Goal: Task Accomplishment & Management: Manage account settings

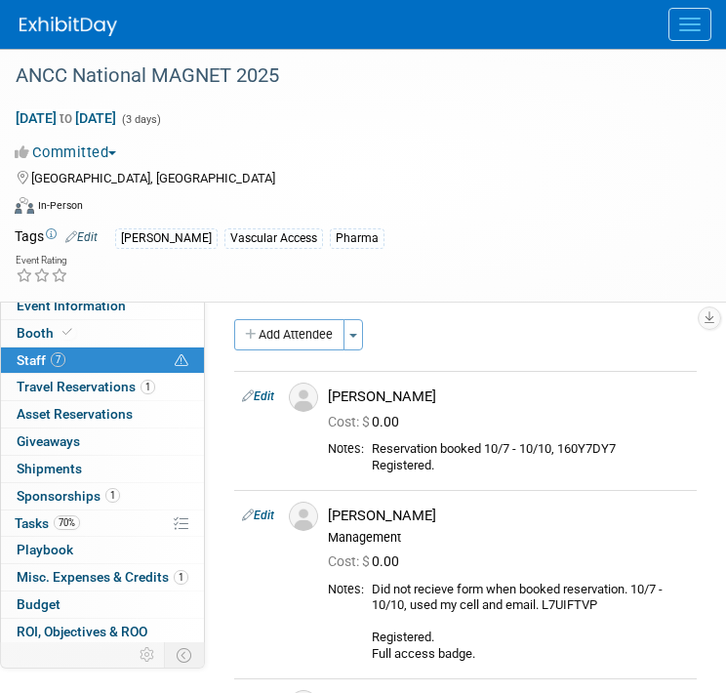
click at [89, 23] on img at bounding box center [69, 27] width 98 height 20
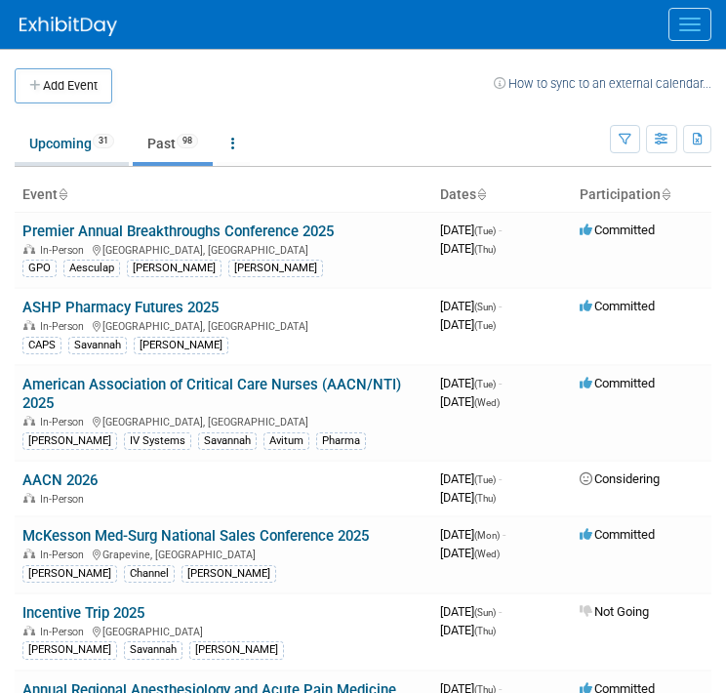
click at [79, 143] on link "Upcoming 31" at bounding box center [72, 143] width 114 height 37
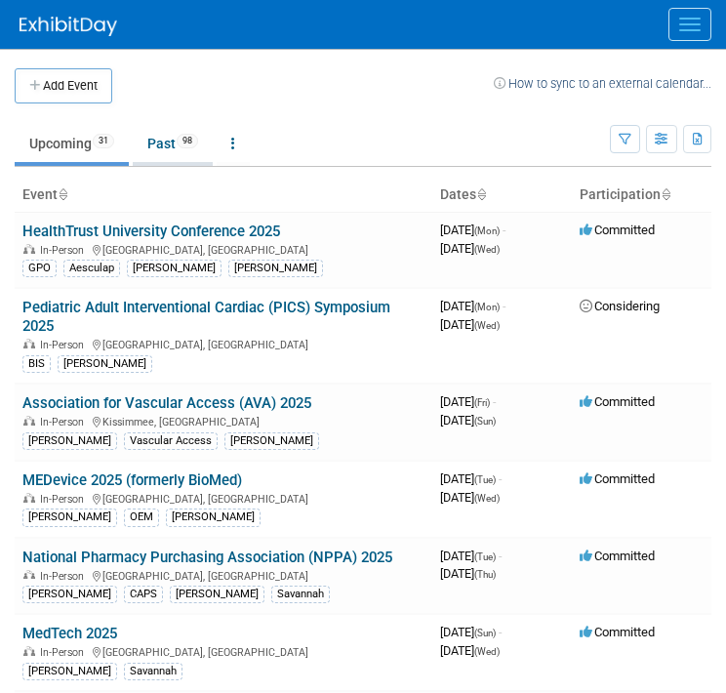
click at [159, 145] on link "Past 98" at bounding box center [173, 143] width 80 height 37
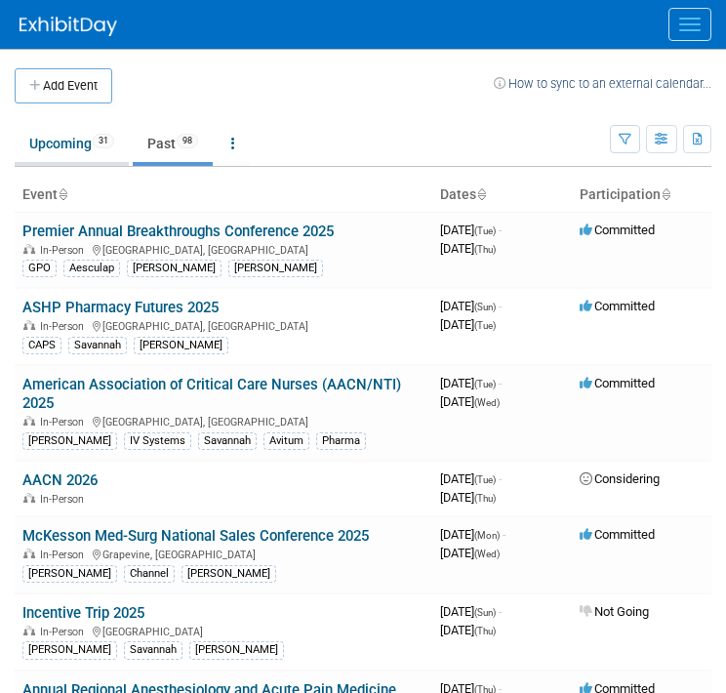
click at [97, 138] on span "31" at bounding box center [103, 141] width 21 height 15
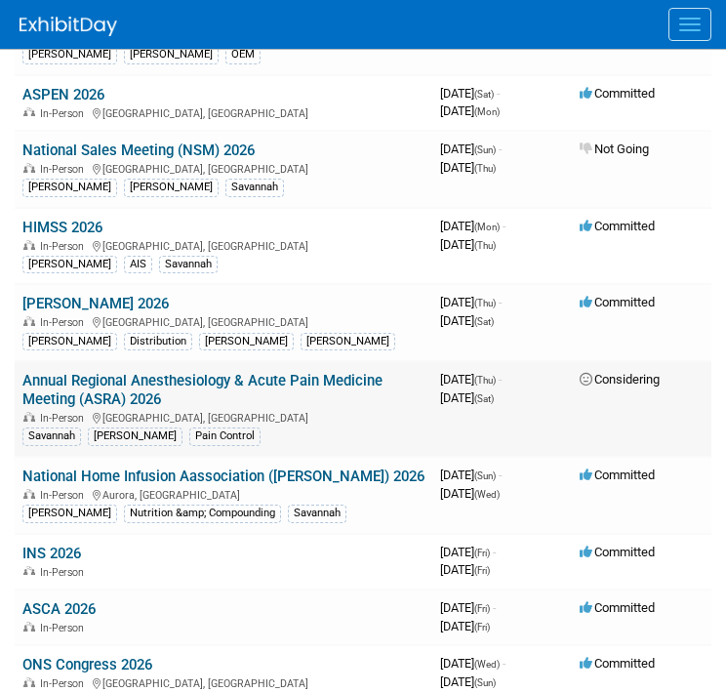
scroll to position [1366, 0]
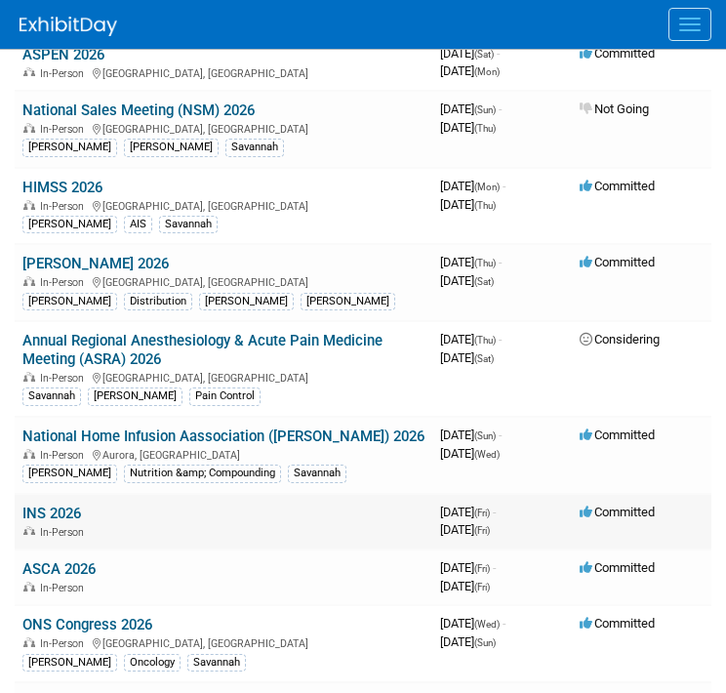
click at [59, 504] on link "INS 2026" at bounding box center [51, 513] width 59 height 18
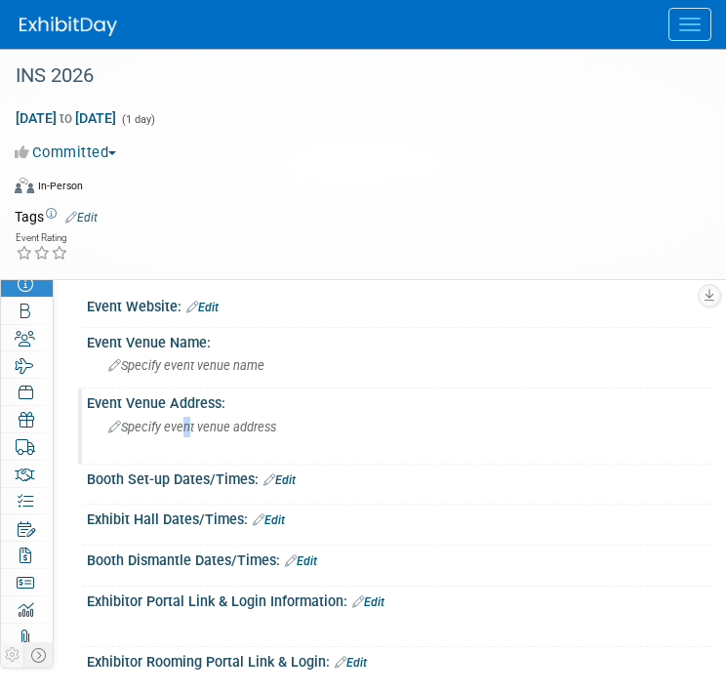
click at [181, 419] on span "Specify event venue address" at bounding box center [192, 426] width 168 height 15
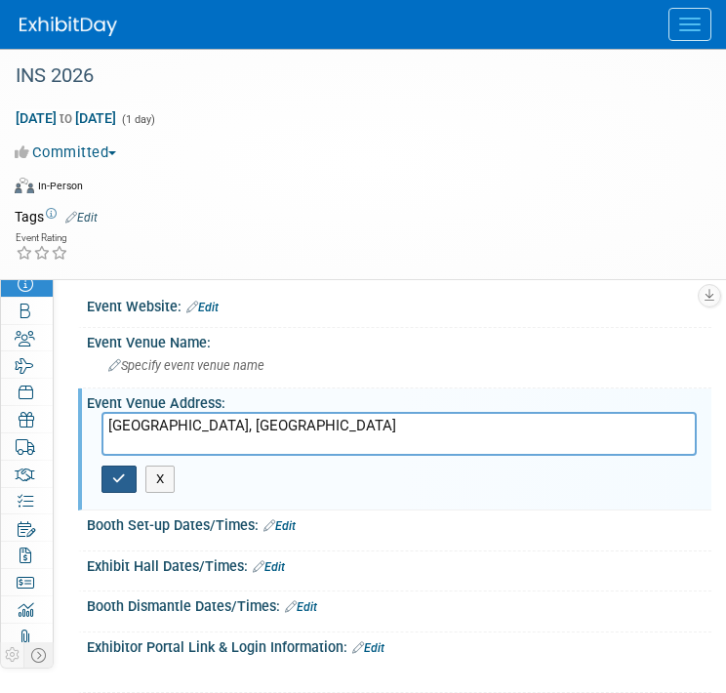
type textarea "[GEOGRAPHIC_DATA], [GEOGRAPHIC_DATA]"
click at [110, 483] on button "button" at bounding box center [118, 478] width 35 height 27
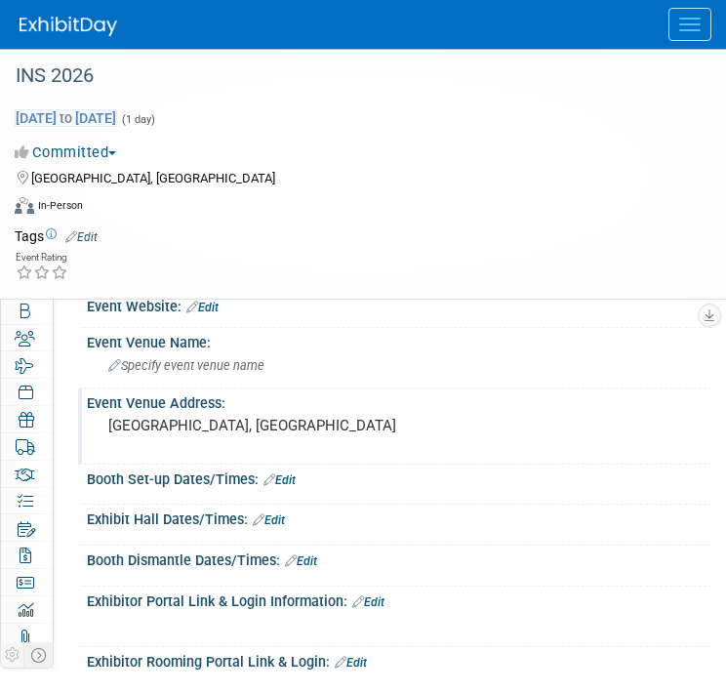
click at [117, 116] on span "[DATE] to [DATE]" at bounding box center [66, 118] width 102 height 18
type input "[DATE]"
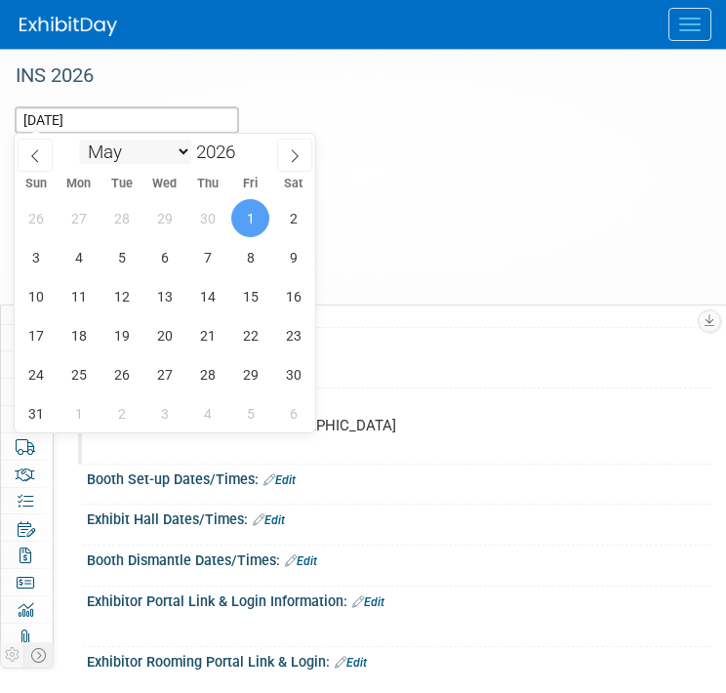
click at [129, 147] on select "January February March April May June July August September October November De…" at bounding box center [135, 151] width 112 height 24
select select "3"
click at [79, 139] on select "January February March April May June July August September October November De…" at bounding box center [135, 151] width 112 height 24
click at [288, 267] on span "11" at bounding box center [293, 257] width 38 height 38
type input "Apr 11, 2026"
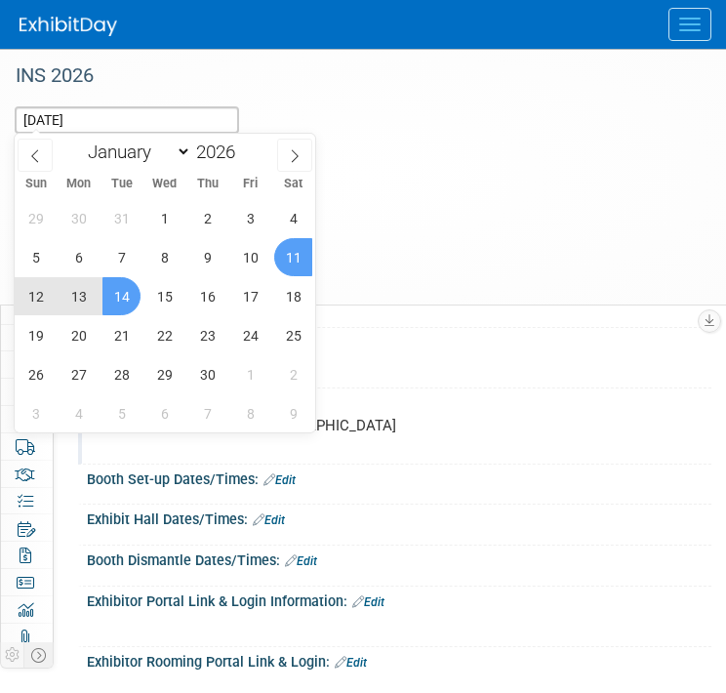
click at [120, 293] on span "14" at bounding box center [121, 296] width 38 height 38
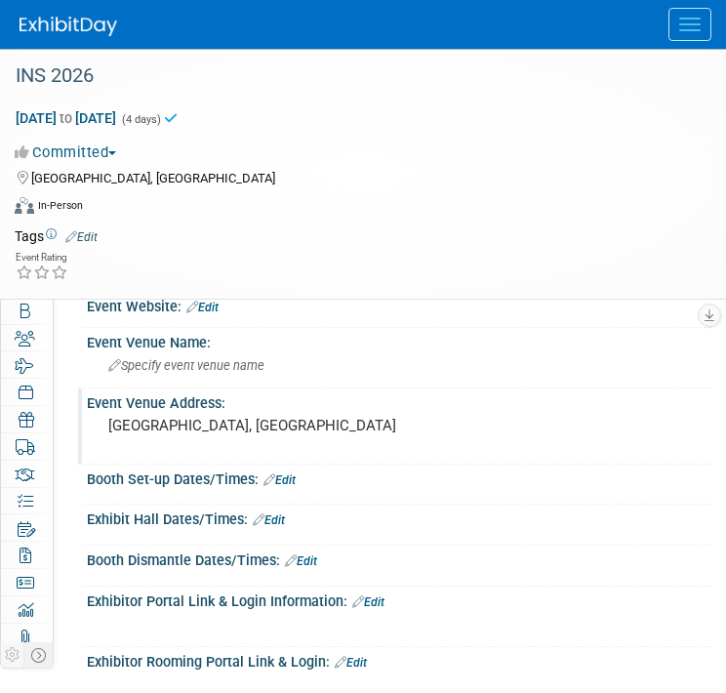
click at [363, 158] on div "Committed Committed Considering Not Going" at bounding box center [351, 151] width 672 height 21
click at [44, 24] on img at bounding box center [69, 27] width 98 height 20
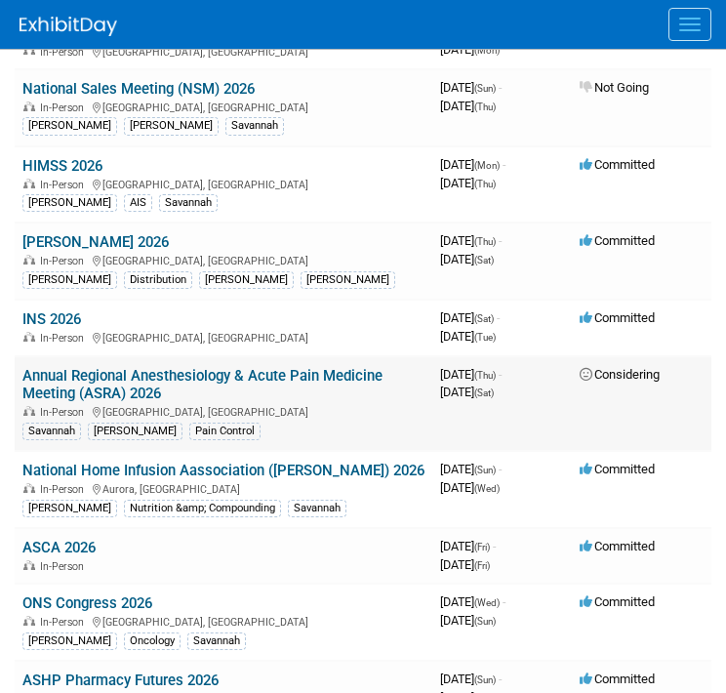
scroll to position [1463, 0]
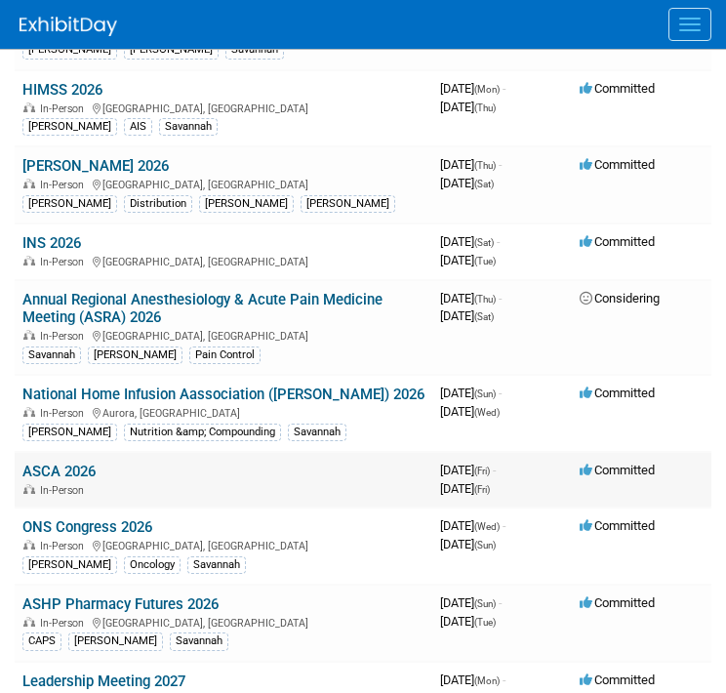
click at [69, 462] on link "ASCA 2026" at bounding box center [58, 471] width 73 height 18
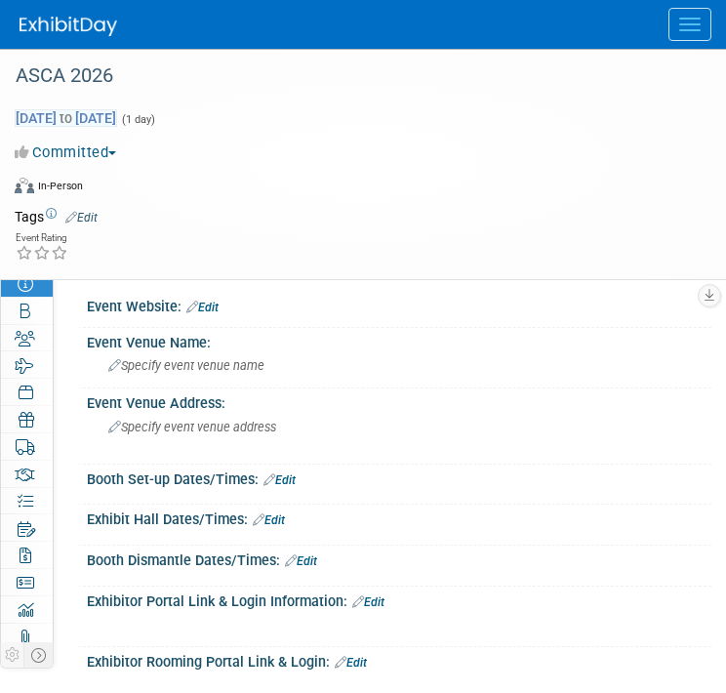
click at [83, 116] on span "[DATE] to [DATE]" at bounding box center [66, 118] width 102 height 18
type input "[DATE]"
select select "4"
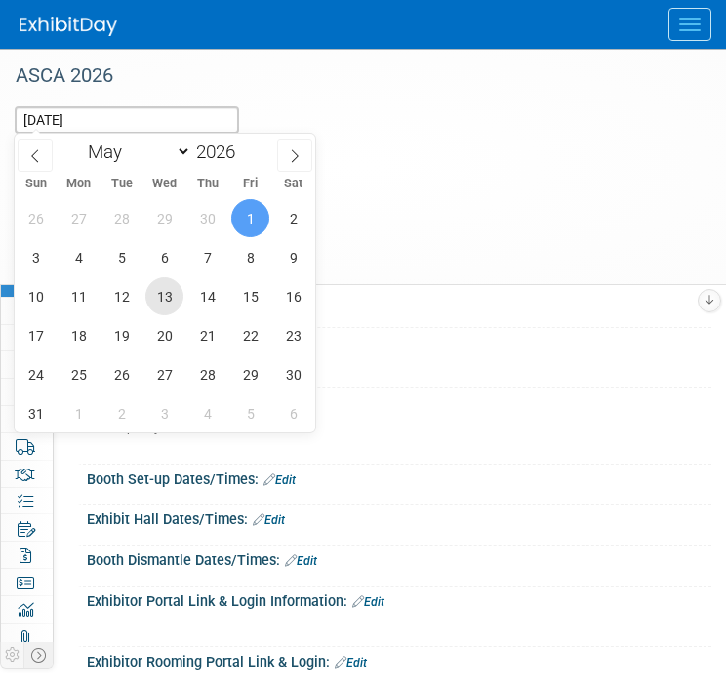
click at [168, 299] on span "13" at bounding box center [164, 296] width 38 height 38
type input "[DATE]"
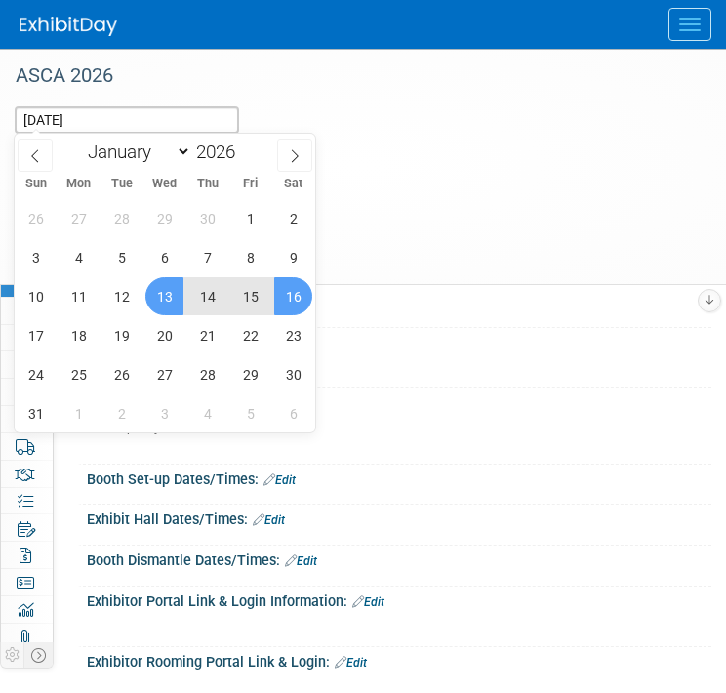
click at [293, 301] on span "16" at bounding box center [293, 296] width 38 height 38
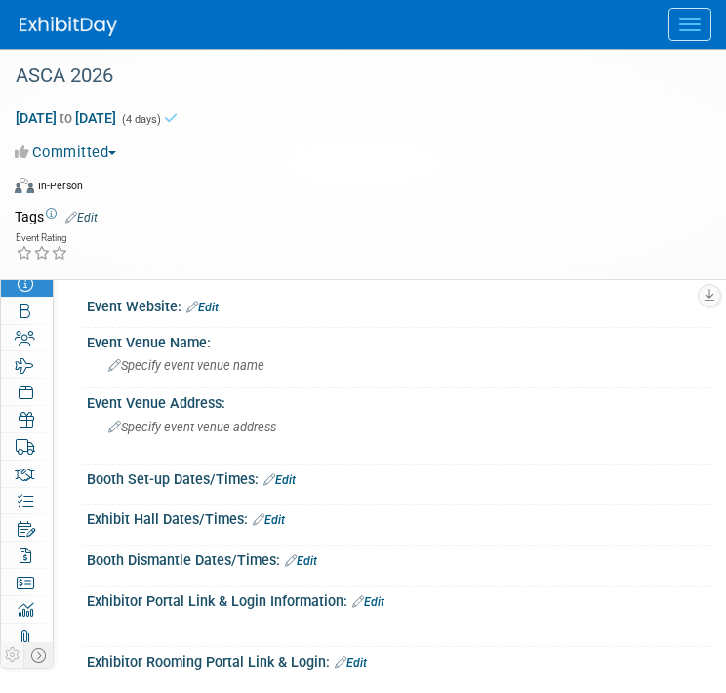
click at [323, 129] on div "May 13, 2026 to May 16, 2026 (4 days) May 13, 2026 to May 16, 2026 Committed Co…" at bounding box center [350, 152] width 701 height 102
click at [216, 374] on div "Specify event venue name" at bounding box center [398, 365] width 595 height 30
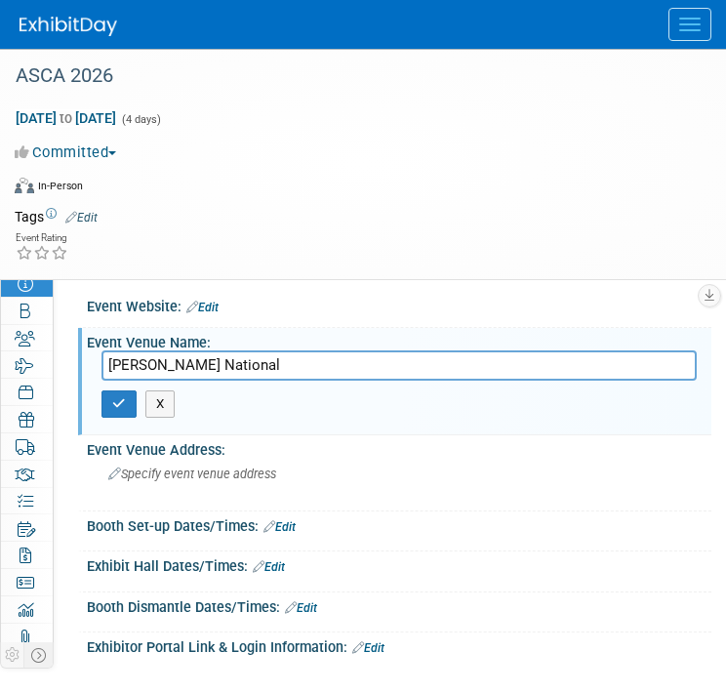
type input "Gaylord National"
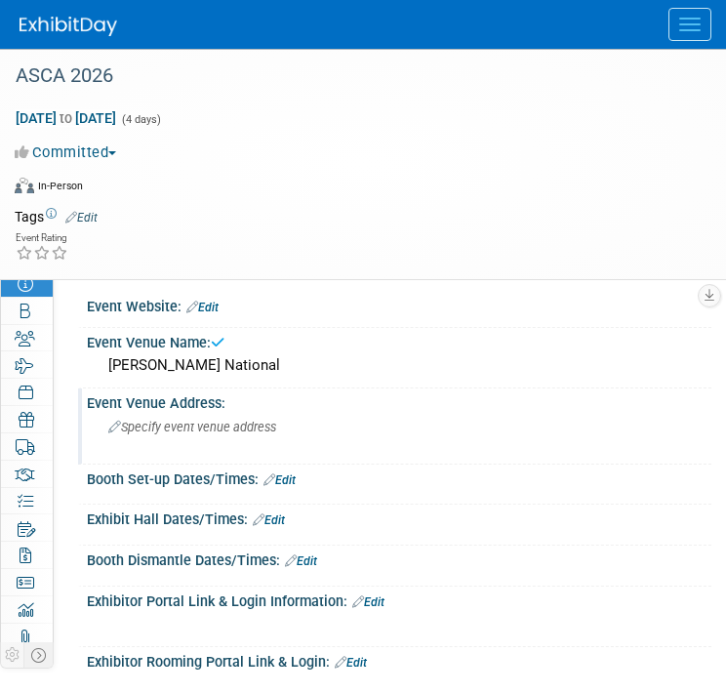
click at [229, 444] on div "Specify event venue address" at bounding box center [398, 434] width 595 height 45
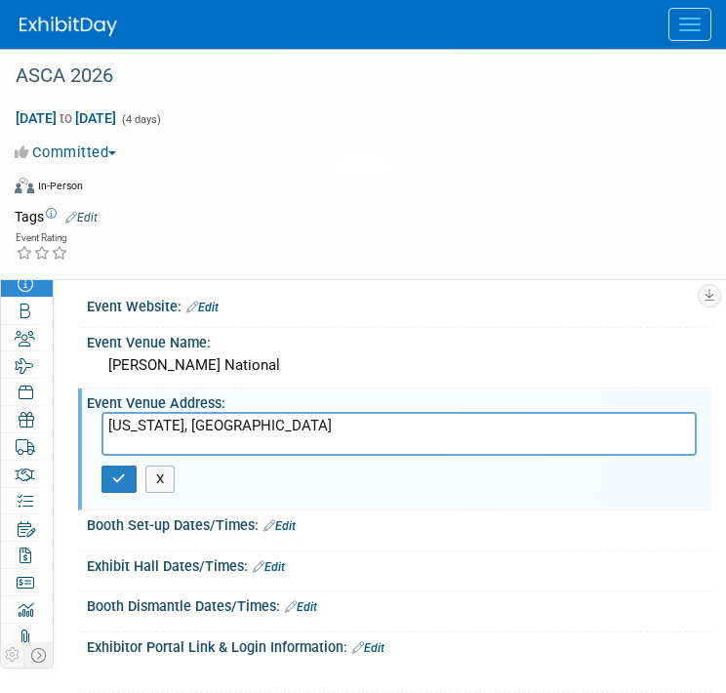
type textarea "[US_STATE], [GEOGRAPHIC_DATA]"
click at [99, 476] on div "X" at bounding box center [399, 479] width 624 height 47
click at [118, 475] on icon "button" at bounding box center [119, 478] width 14 height 13
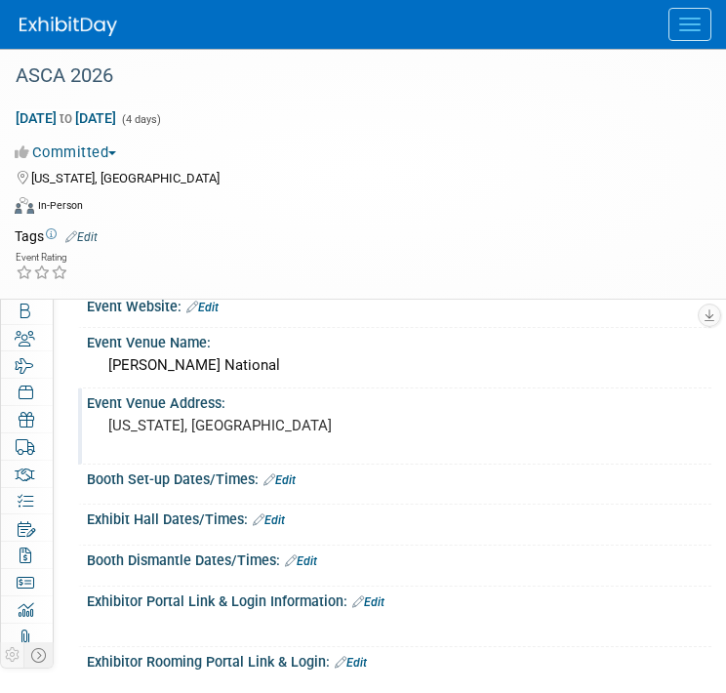
click at [57, 24] on img at bounding box center [69, 27] width 98 height 20
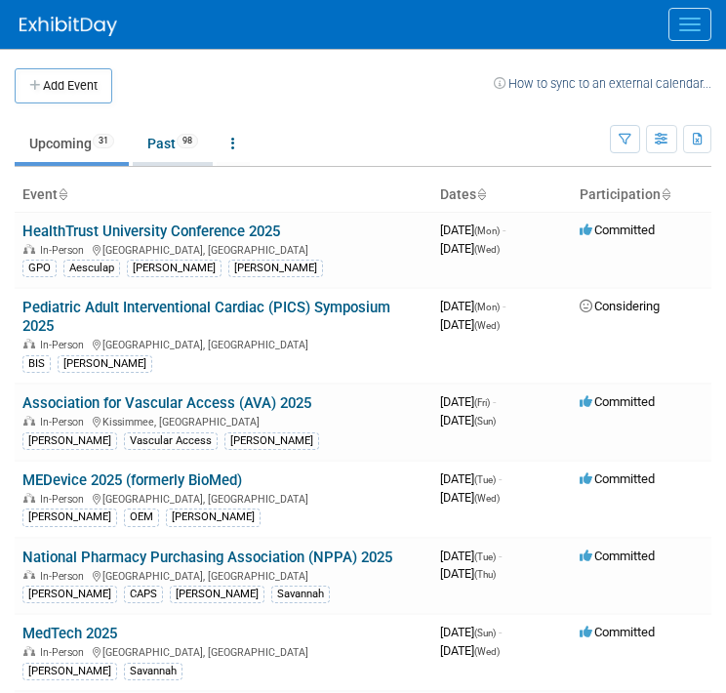
click at [160, 145] on link "Past 98" at bounding box center [173, 143] width 80 height 37
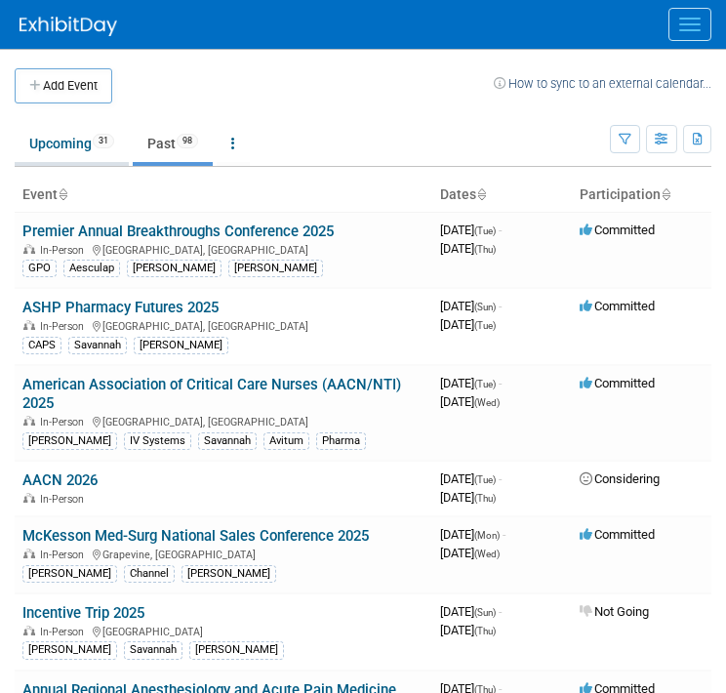
click at [105, 147] on link "Upcoming 31" at bounding box center [72, 143] width 114 height 37
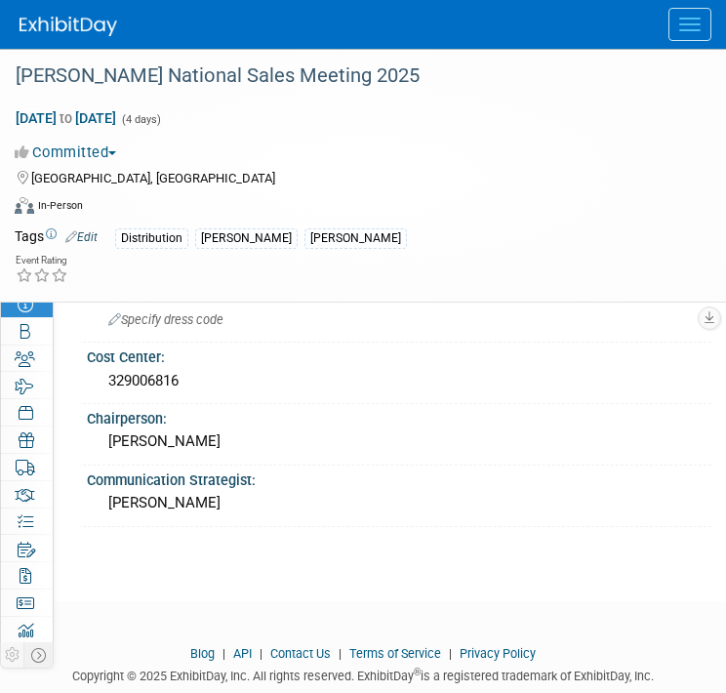
scroll to position [799, 0]
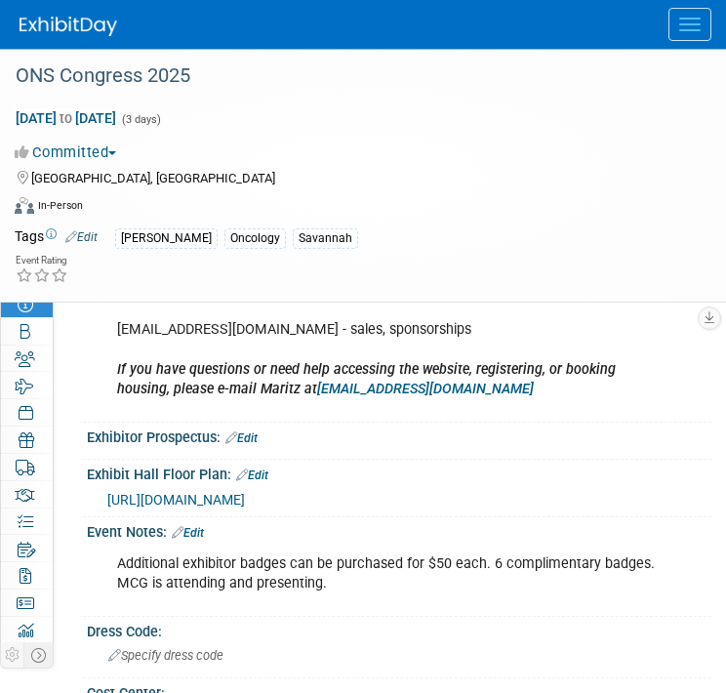
scroll to position [1316, 0]
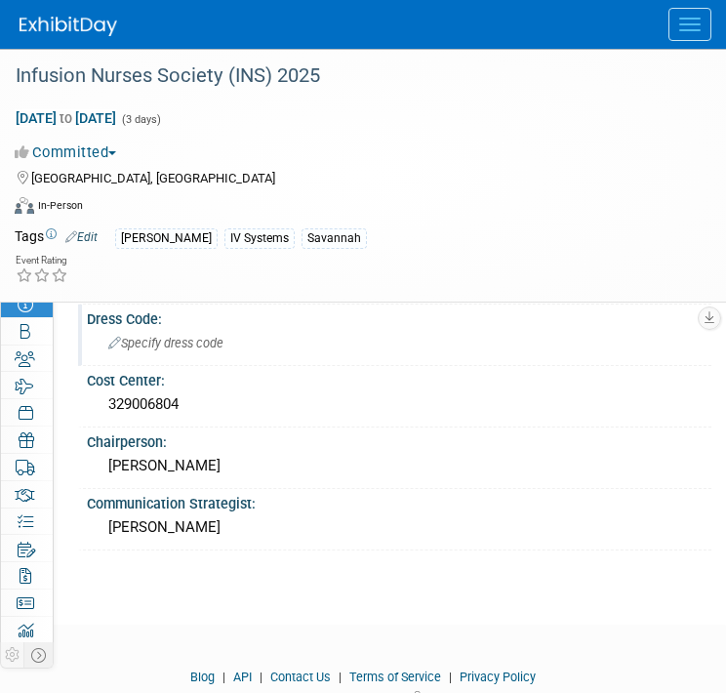
scroll to position [1139, 0]
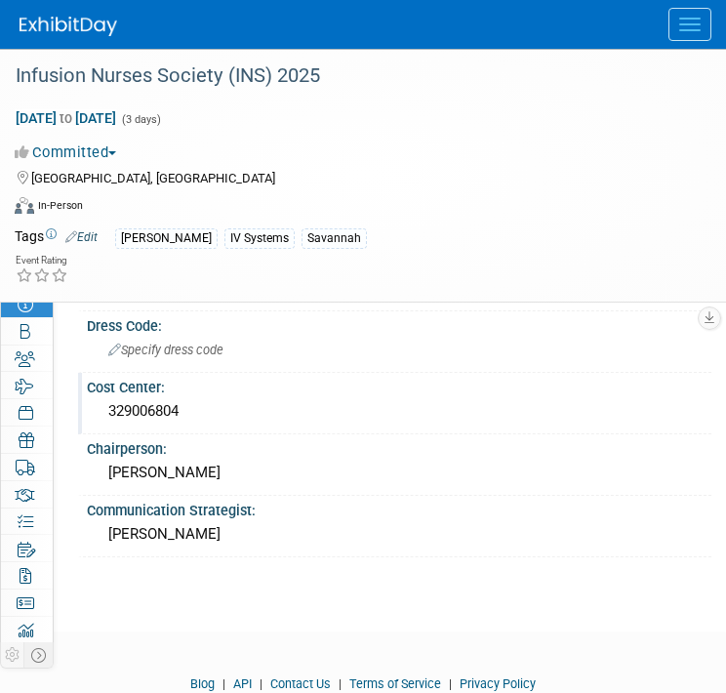
click at [204, 426] on div "329006804" at bounding box center [398, 411] width 595 height 30
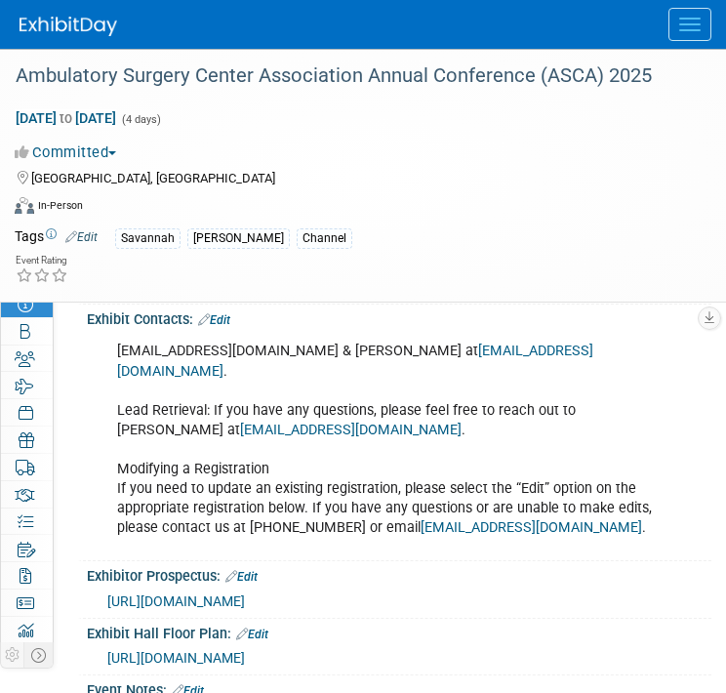
scroll to position [1413, 0]
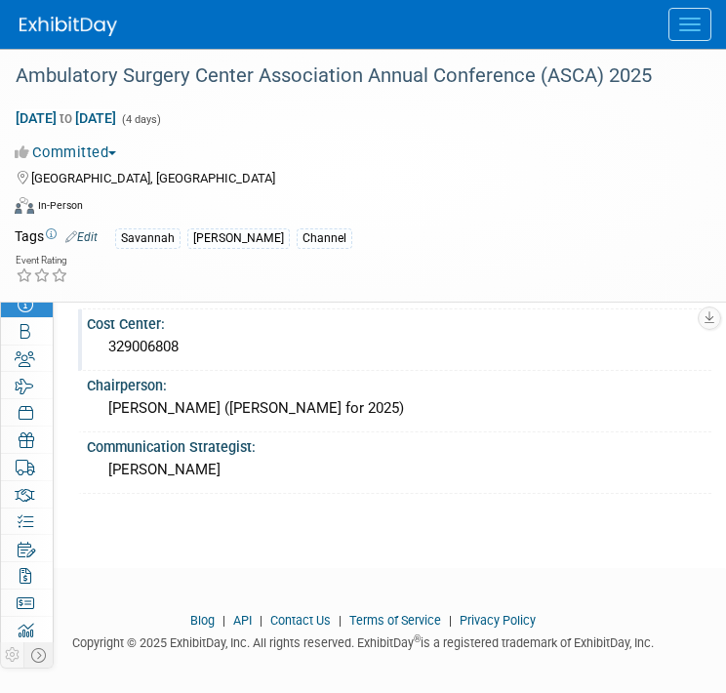
click at [188, 342] on div "329006808" at bounding box center [398, 347] width 595 height 30
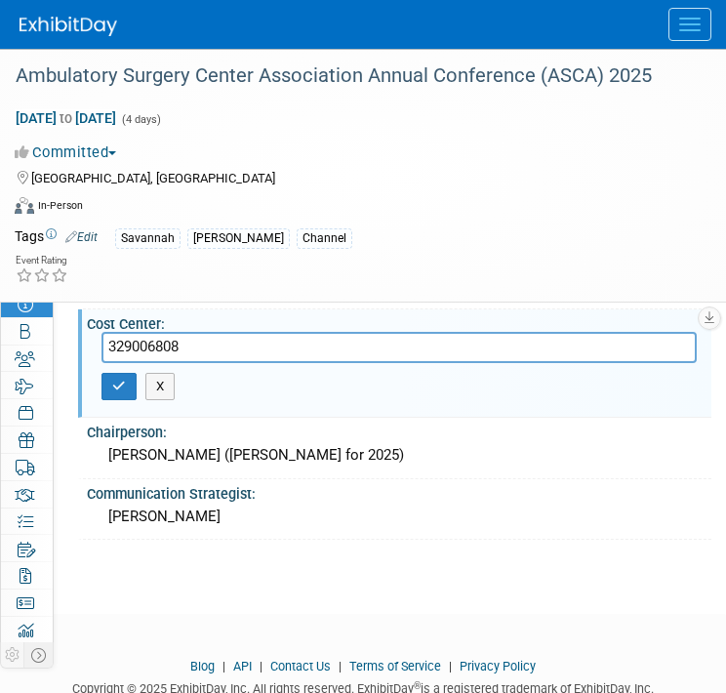
click at [188, 338] on input "329006808" at bounding box center [398, 347] width 595 height 30
click at [104, 378] on button "button" at bounding box center [118, 386] width 35 height 27
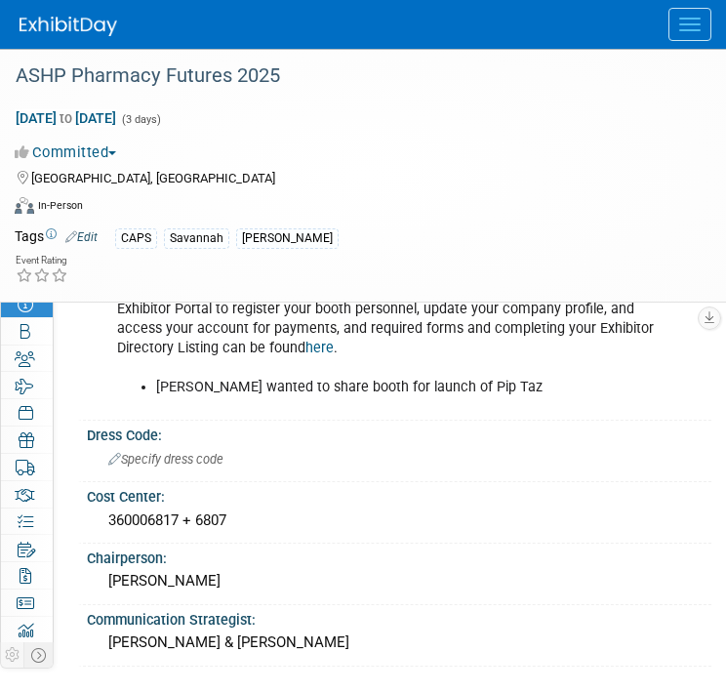
scroll to position [1463, 0]
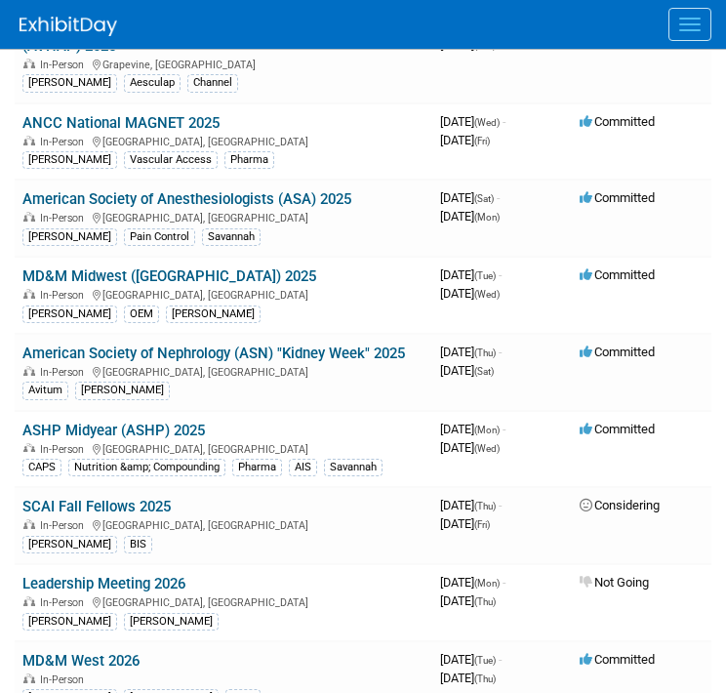
scroll to position [1648, 0]
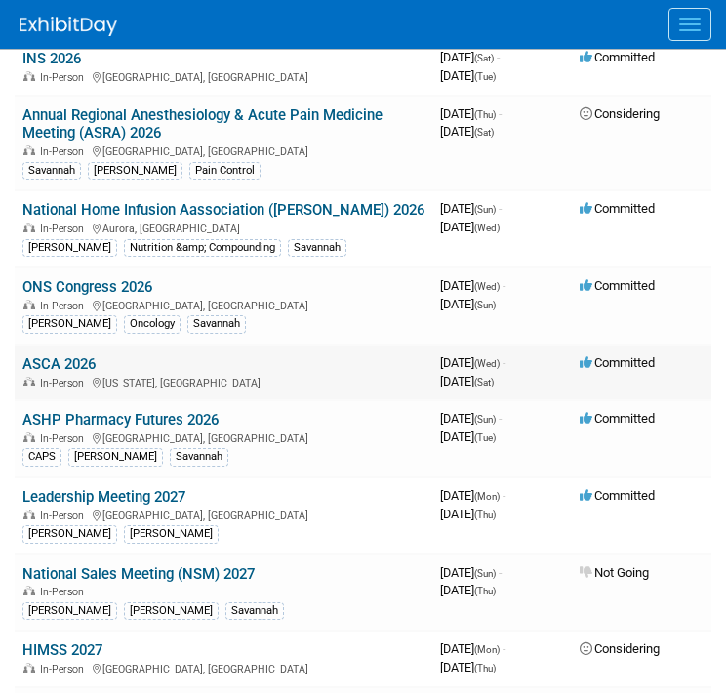
click at [87, 355] on link "ASCA 2026" at bounding box center [58, 364] width 73 height 18
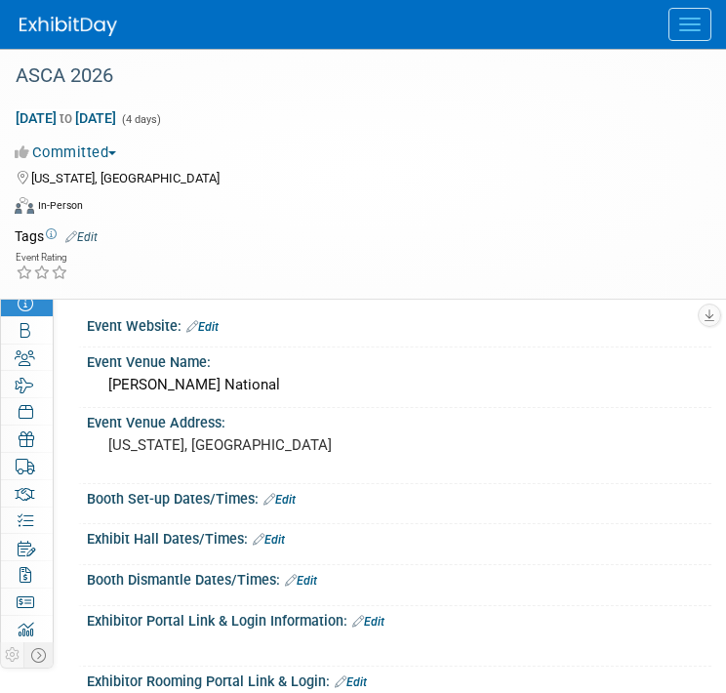
click at [77, 231] on icon at bounding box center [71, 236] width 12 height 13
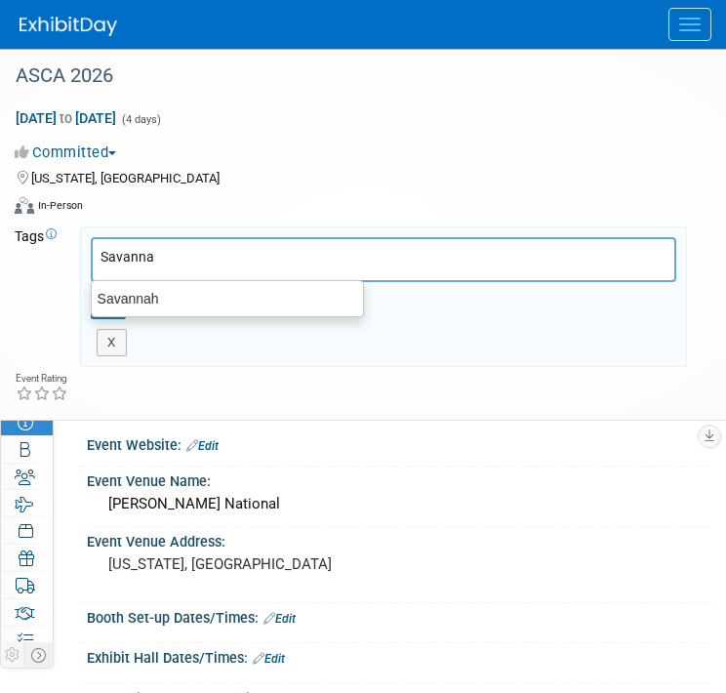
type input "Savannah"
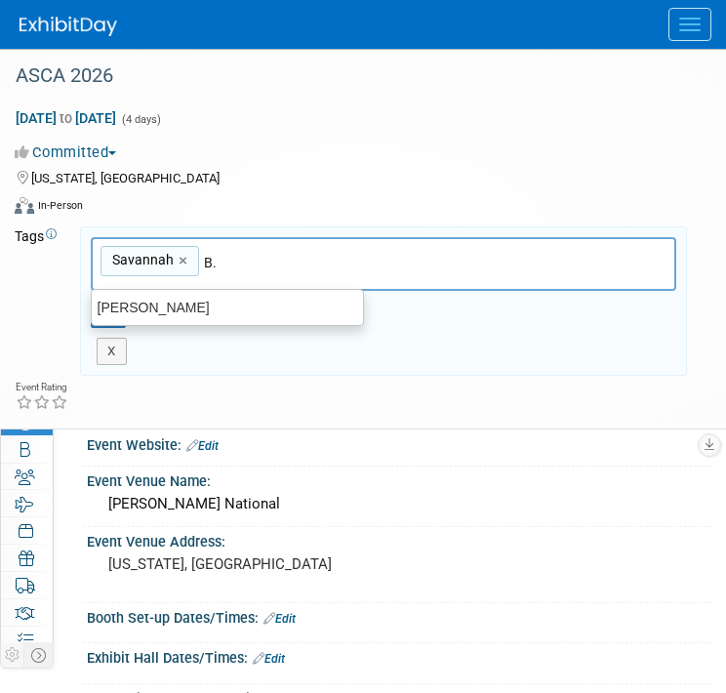
type input "[PERSON_NAME]"
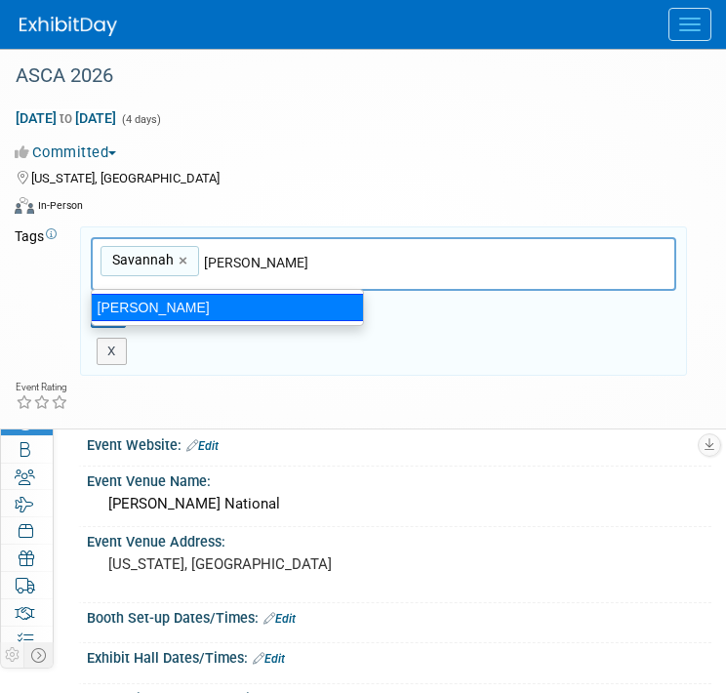
type input "Savannah, B. Braun"
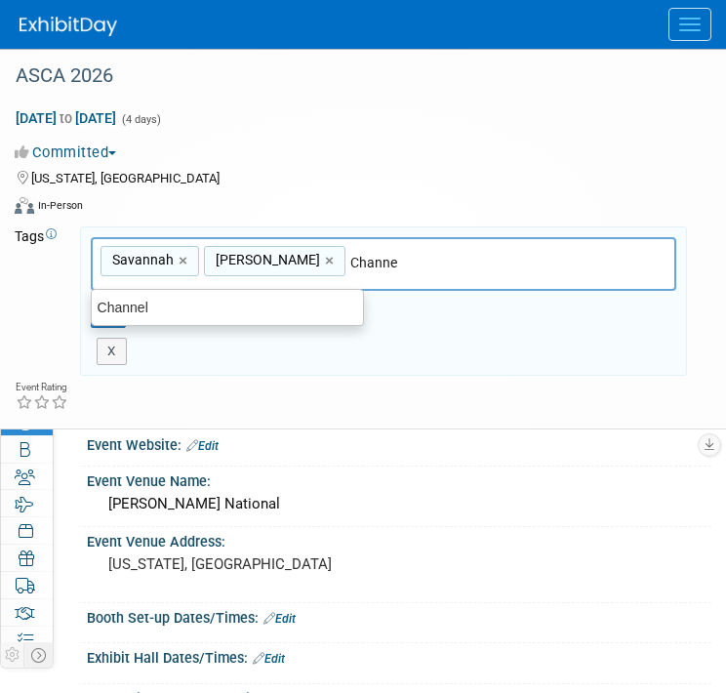
type input "Channel"
type input "Savannah, B. Braun, Channel"
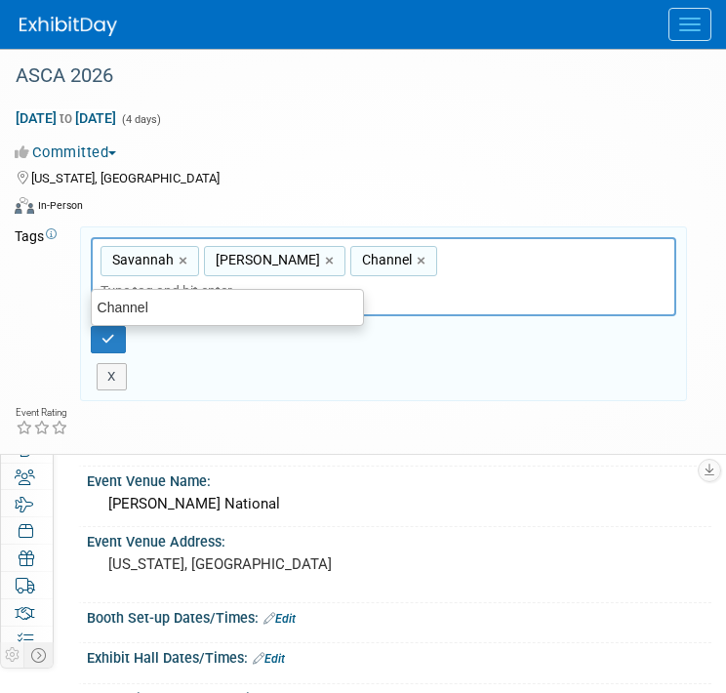
click at [579, 363] on div "X" at bounding box center [383, 376] width 585 height 27
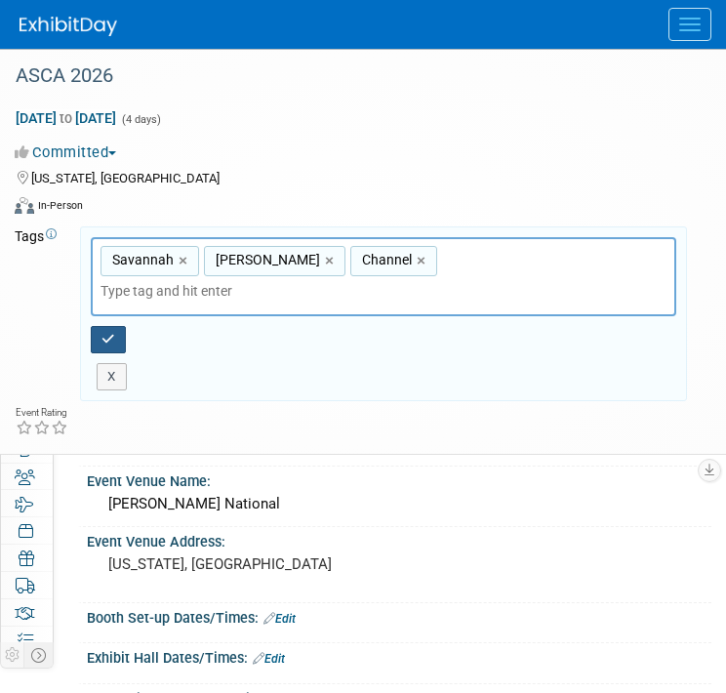
click at [96, 326] on button "button" at bounding box center [108, 339] width 35 height 27
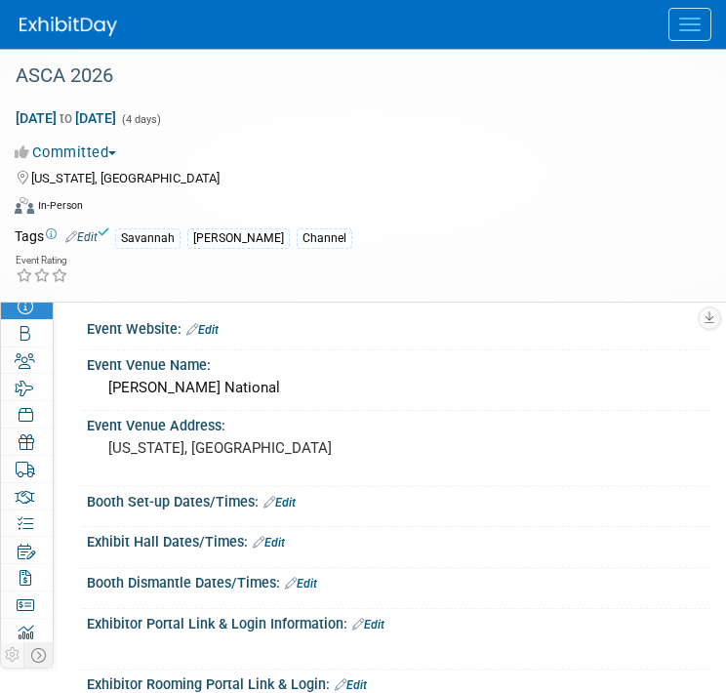
click at [64, 30] on img at bounding box center [69, 27] width 98 height 20
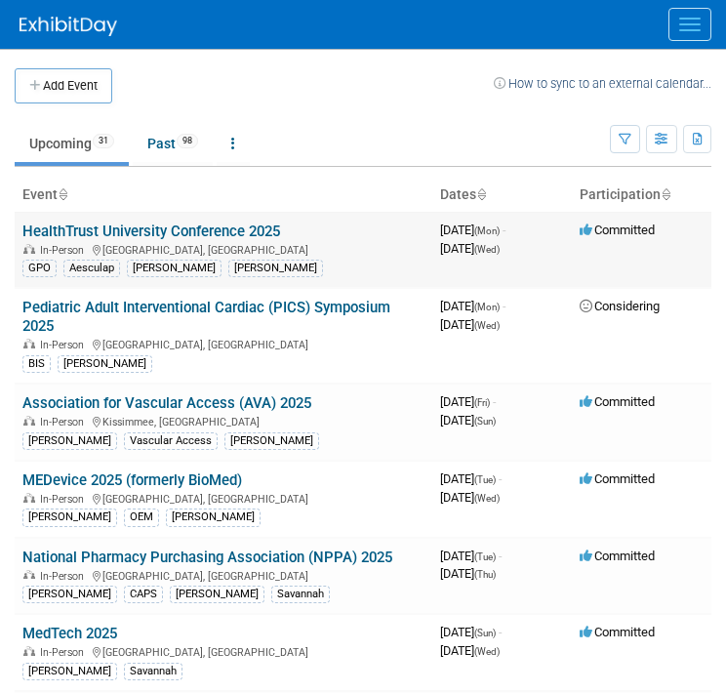
scroll to position [1269, 0]
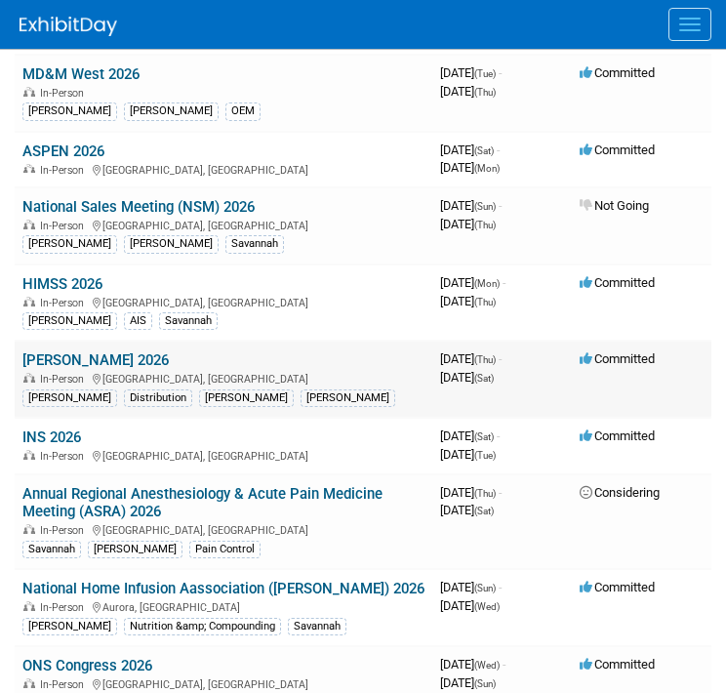
click at [128, 351] on link "[PERSON_NAME] 2026" at bounding box center [95, 360] width 146 height 18
click at [70, 428] on link "INS 2026" at bounding box center [51, 437] width 59 height 18
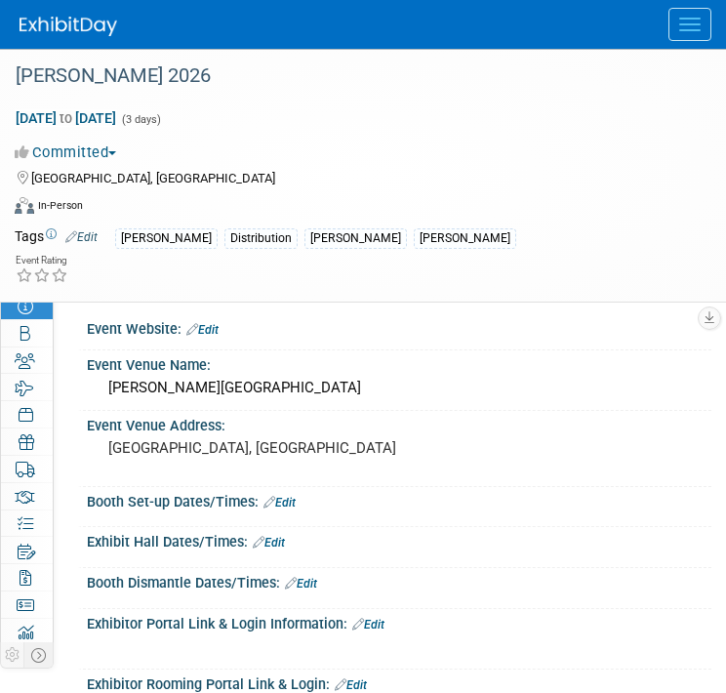
scroll to position [780, 0]
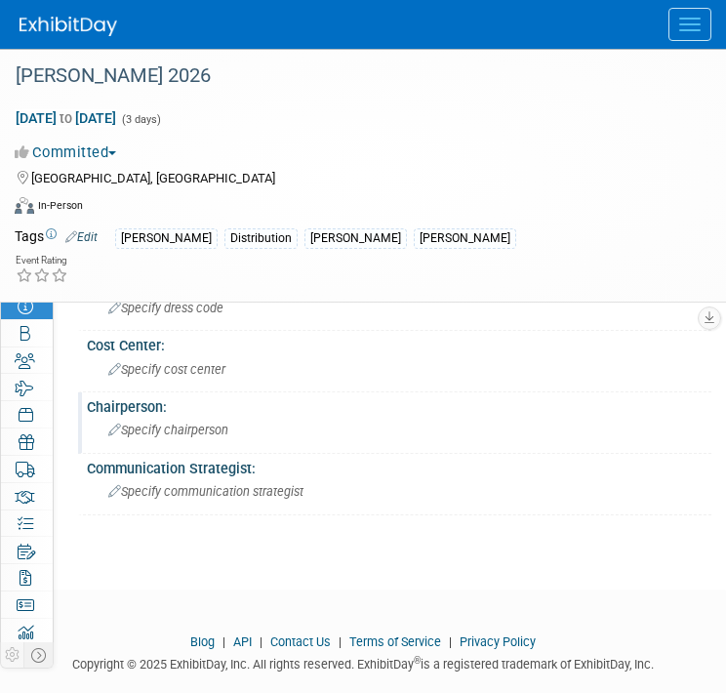
click at [183, 422] on span "Specify chairperson" at bounding box center [168, 429] width 120 height 15
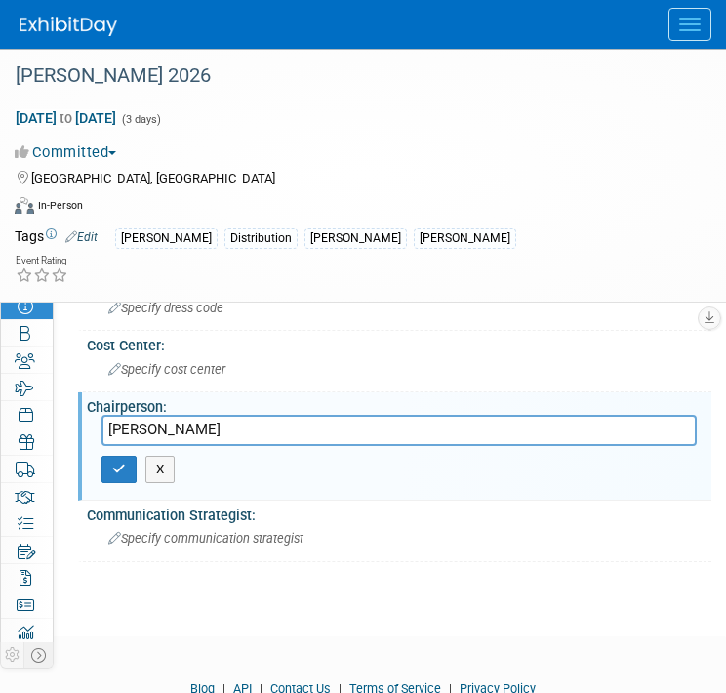
type input "[PERSON_NAME]"
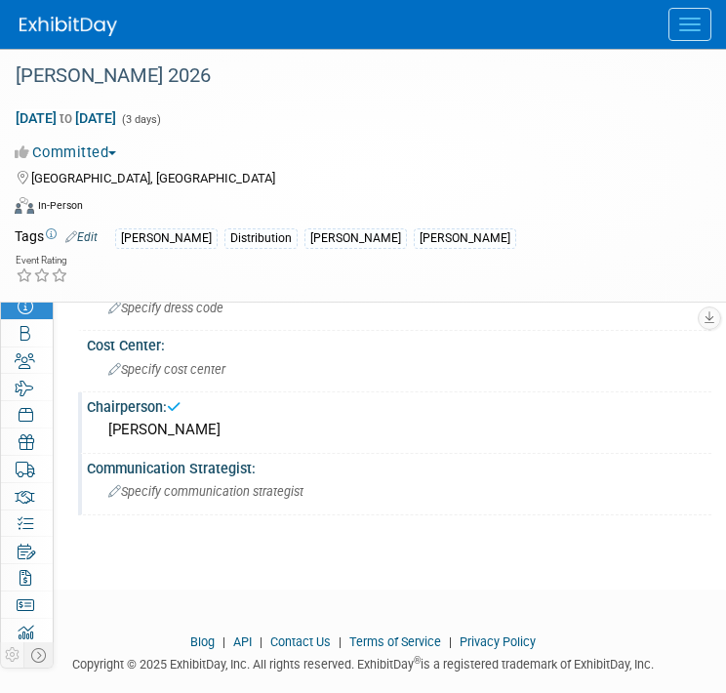
click at [198, 491] on div "Specify communication strategist" at bounding box center [398, 491] width 595 height 30
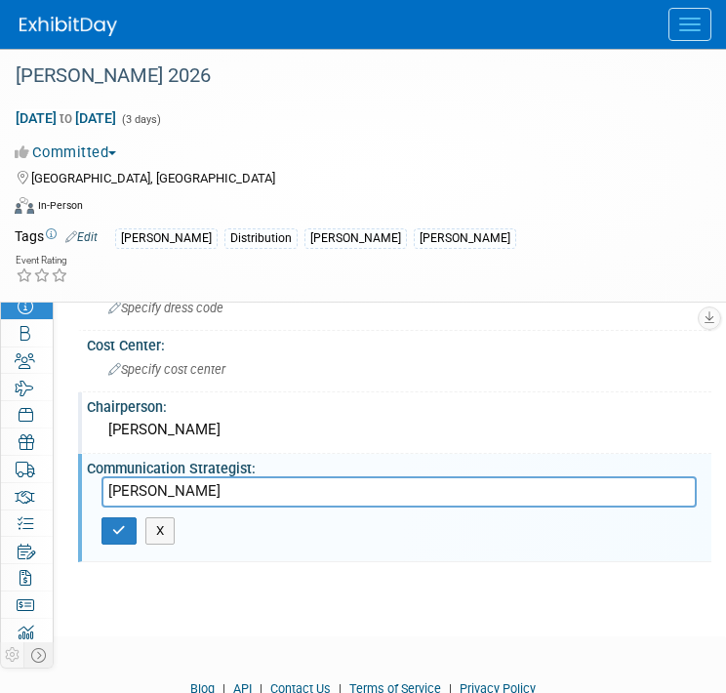
type input "[PERSON_NAME]"
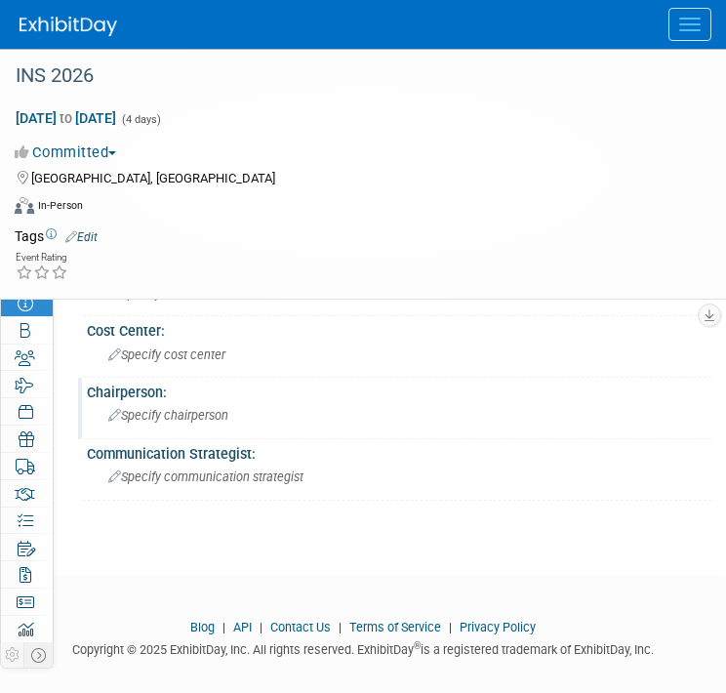
scroll to position [798, 0]
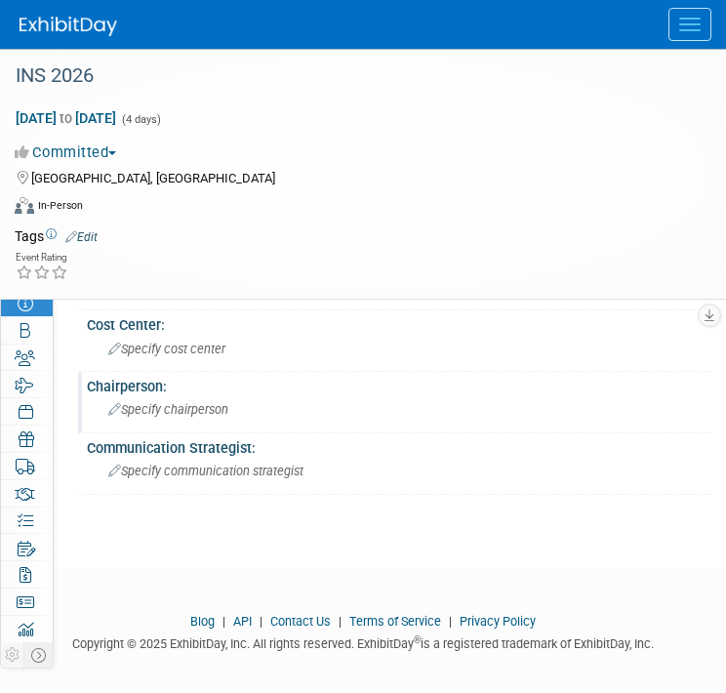
click at [190, 403] on span "Specify chairperson" at bounding box center [168, 409] width 120 height 15
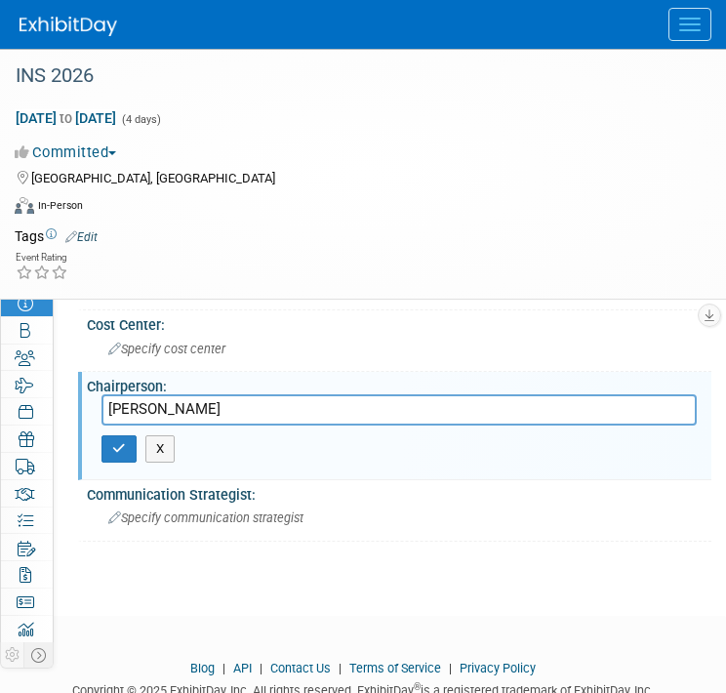
type input "[PERSON_NAME]"
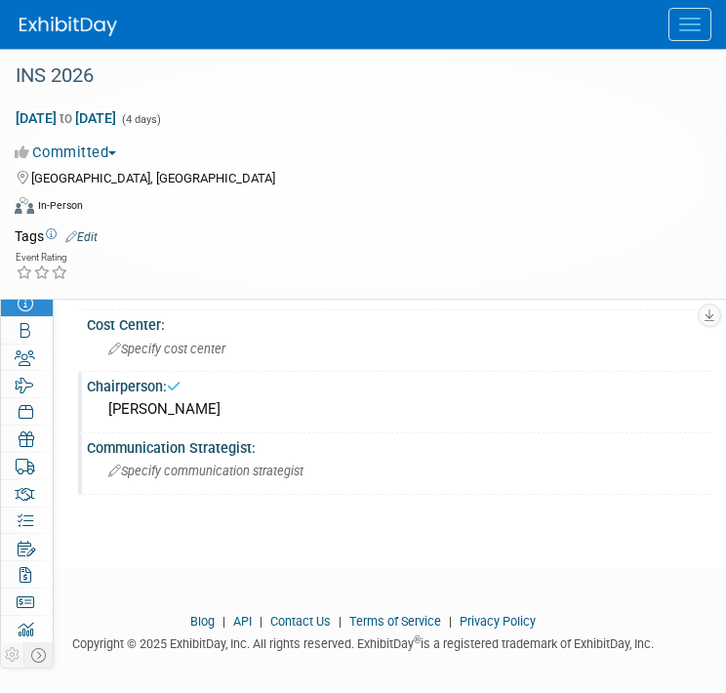
click at [235, 463] on span "Specify communication strategist" at bounding box center [205, 470] width 195 height 15
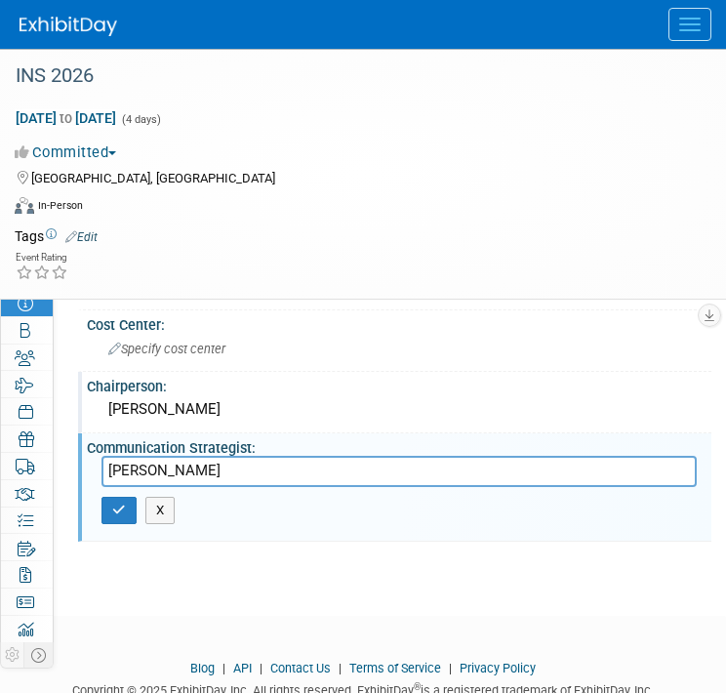
type input "[PERSON_NAME]"
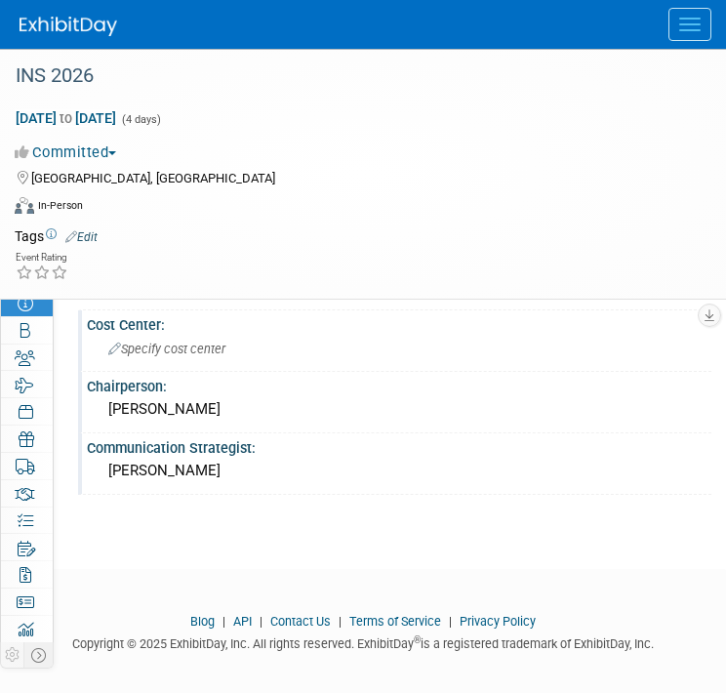
click at [161, 334] on div "Specify cost center" at bounding box center [398, 349] width 595 height 30
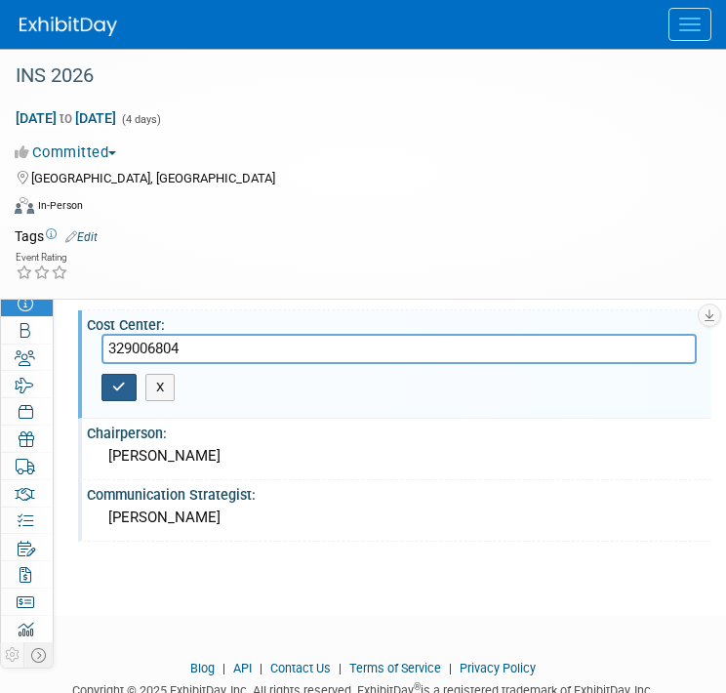
type input "329006804"
click at [118, 380] on icon "button" at bounding box center [119, 386] width 14 height 13
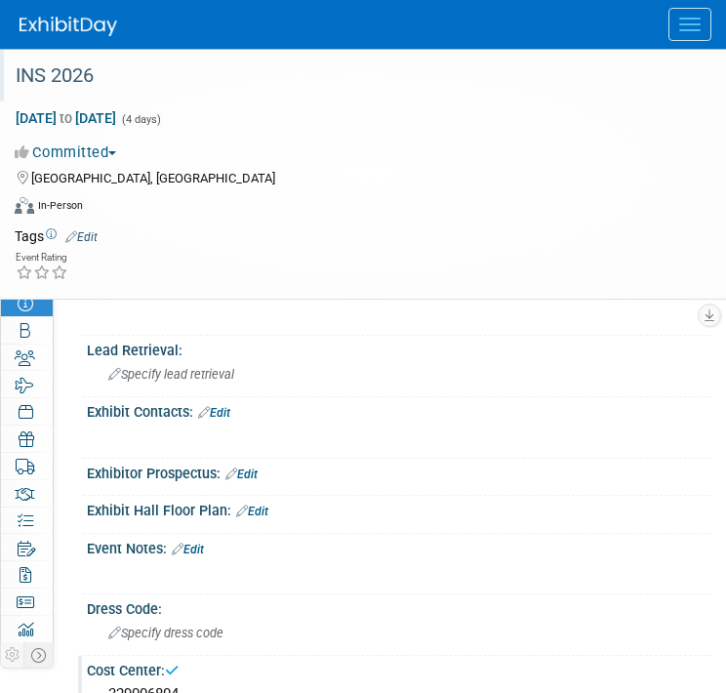
scroll to position [0, 0]
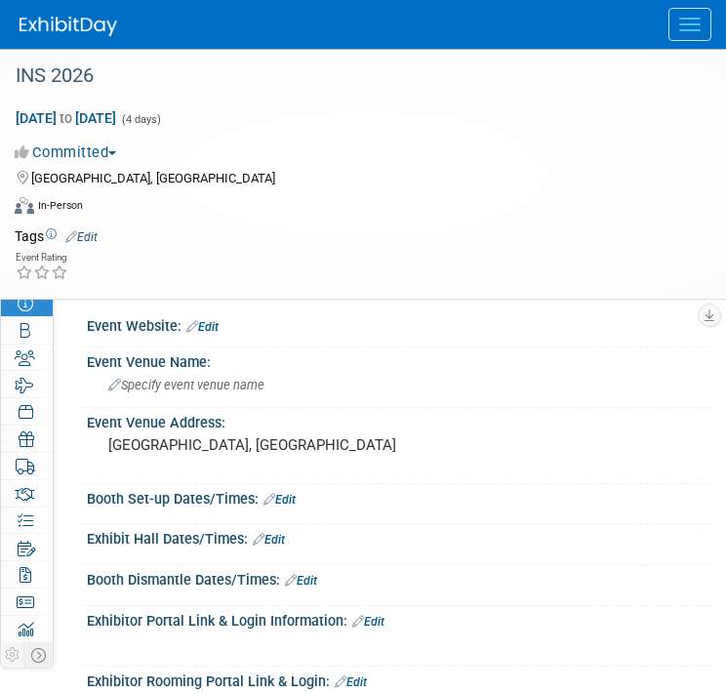
click at [96, 228] on span "Edit" at bounding box center [79, 236] width 38 height 16
click at [93, 235] on link "Edit" at bounding box center [81, 237] width 32 height 14
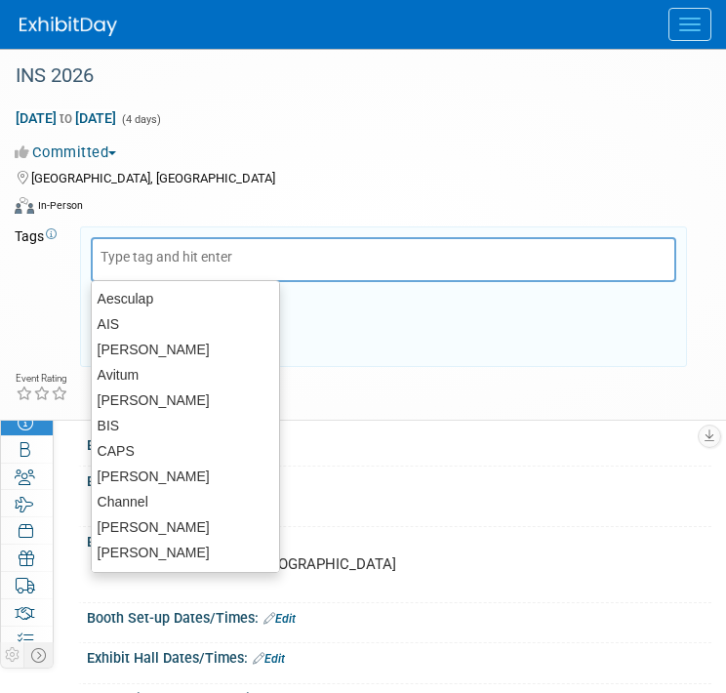
click at [129, 258] on input "text" at bounding box center [178, 257] width 156 height 20
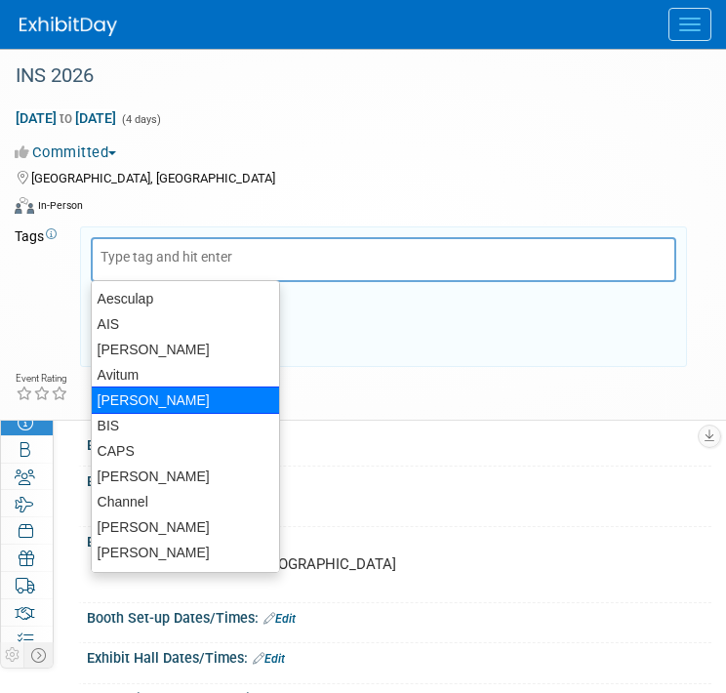
click at [156, 398] on div "[PERSON_NAME]" at bounding box center [185, 399] width 189 height 27
type input "[PERSON_NAME]"
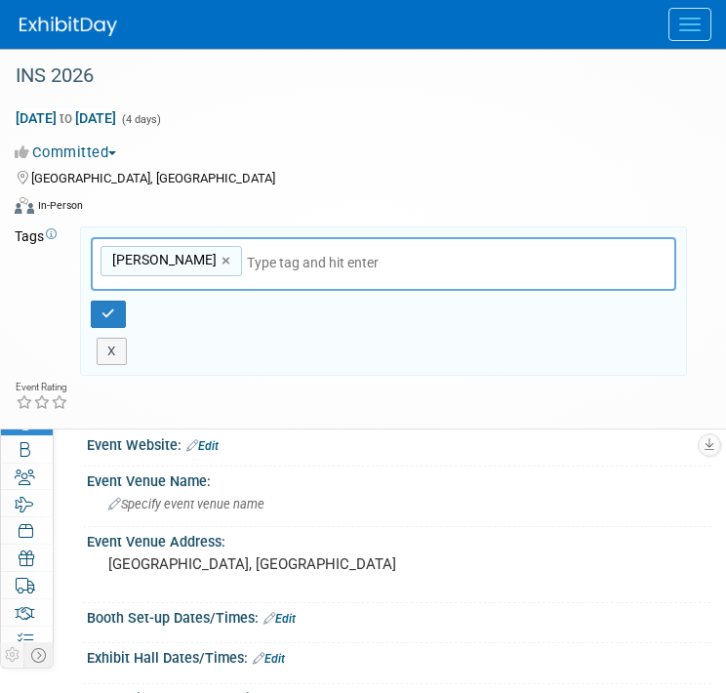
click at [247, 253] on input "text" at bounding box center [383, 263] width 273 height 20
type input "iv"
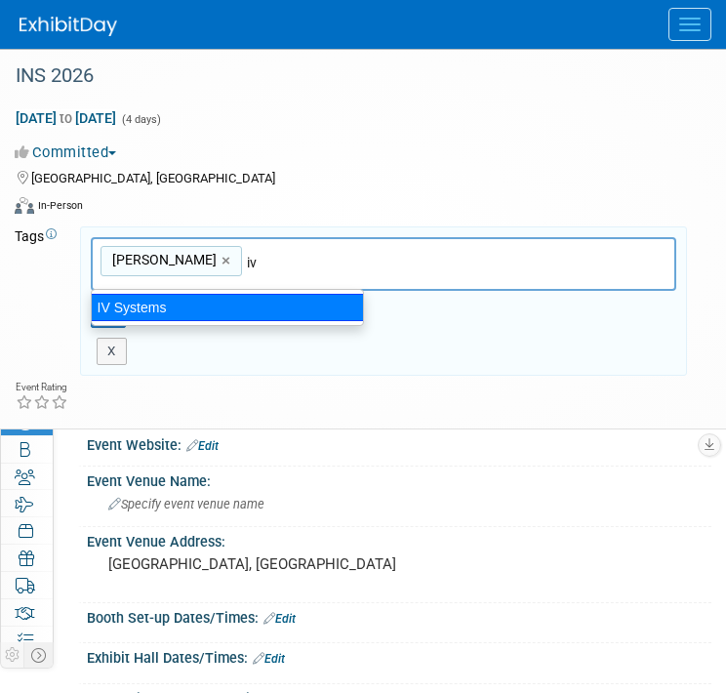
click at [170, 312] on div "IV Systems" at bounding box center [227, 307] width 273 height 27
type input "B. Braun, IV Systems"
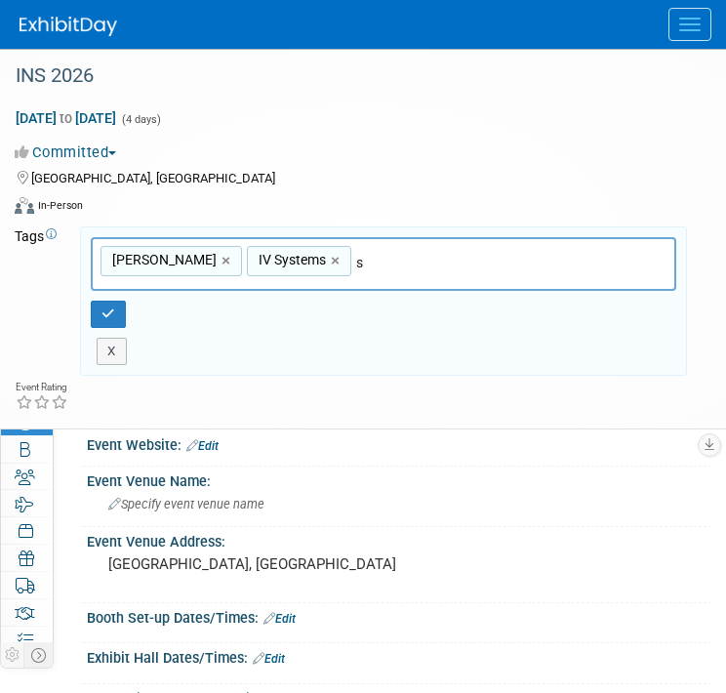
type input "sa"
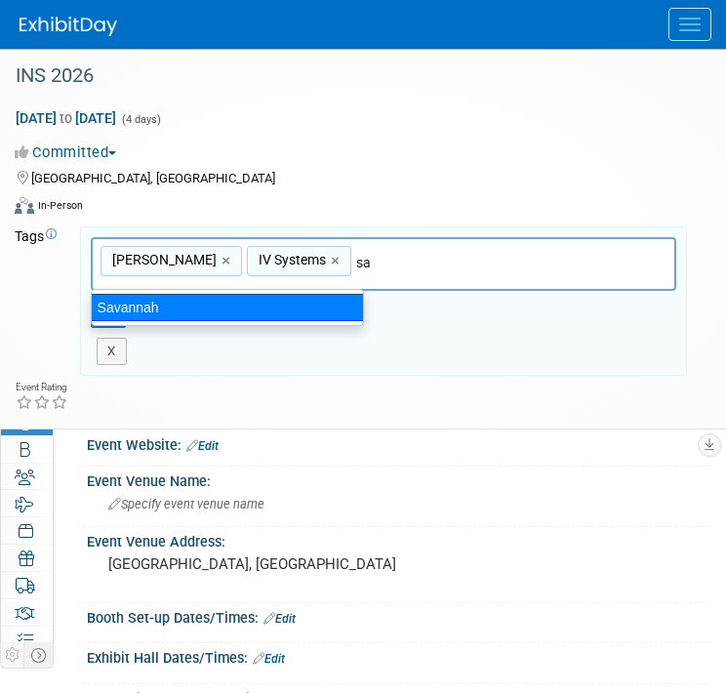
click at [215, 309] on div "Savannah" at bounding box center [227, 307] width 273 height 27
type input "B. Braun, IV Systems, Savannah"
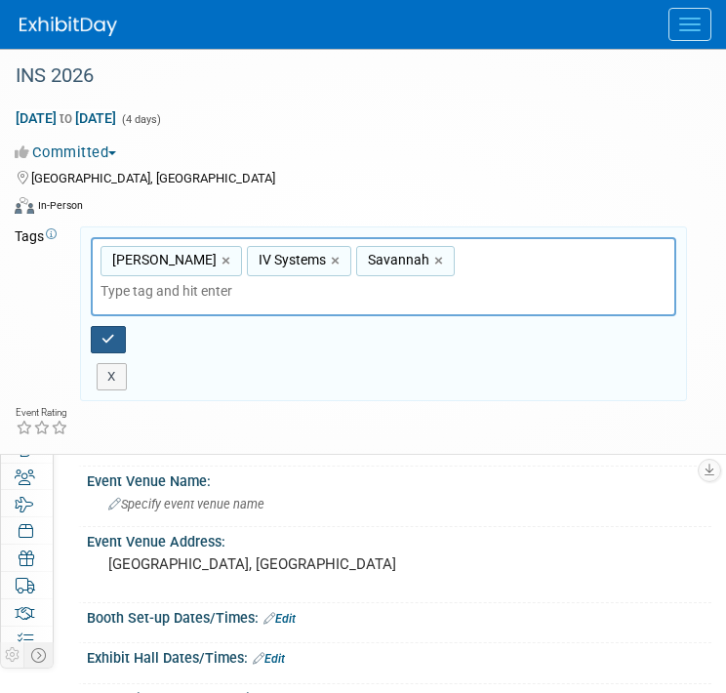
click at [112, 333] on icon "button" at bounding box center [108, 339] width 14 height 13
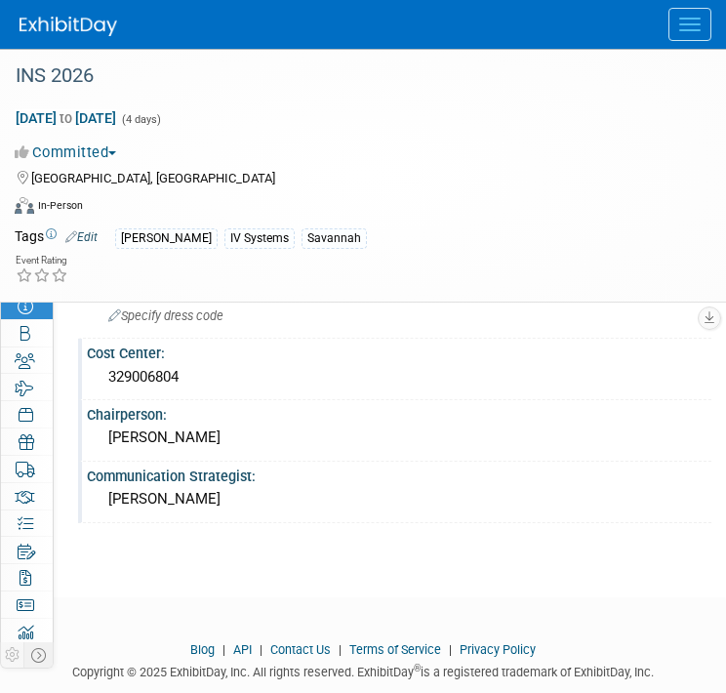
scroll to position [780, 0]
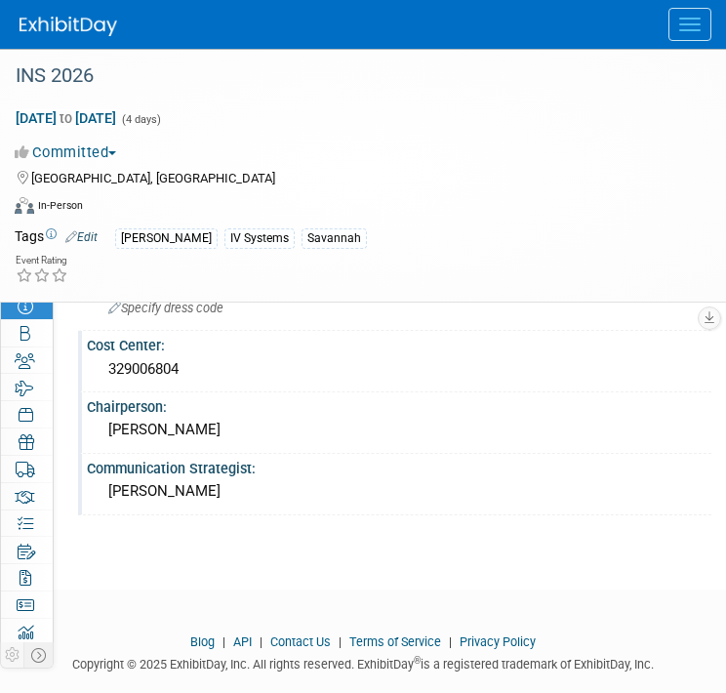
click at [74, 20] on img at bounding box center [69, 27] width 98 height 20
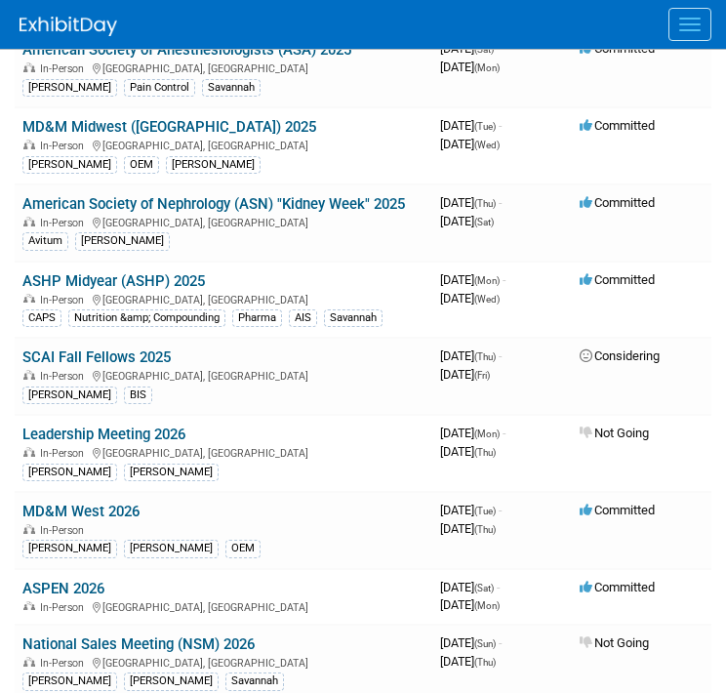
scroll to position [1420, 0]
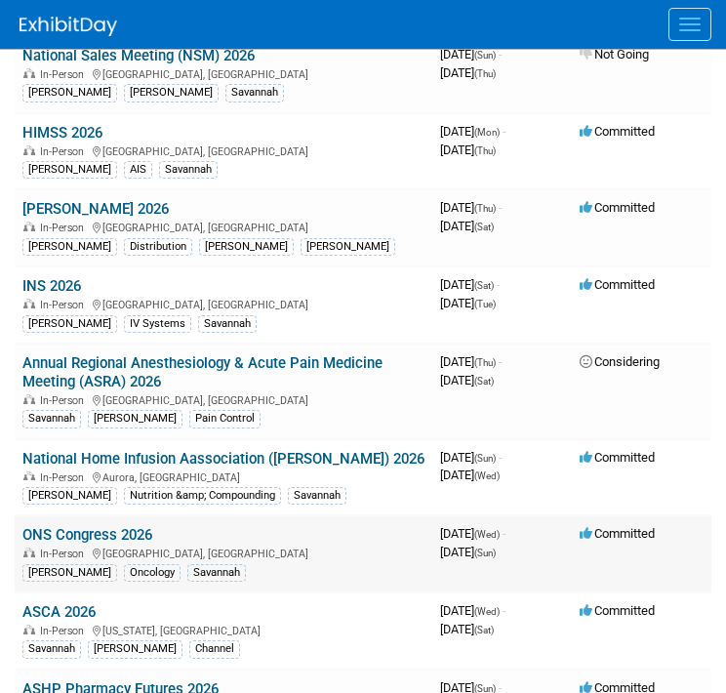
click at [139, 526] on link "ONS Congress 2026" at bounding box center [87, 535] width 130 height 18
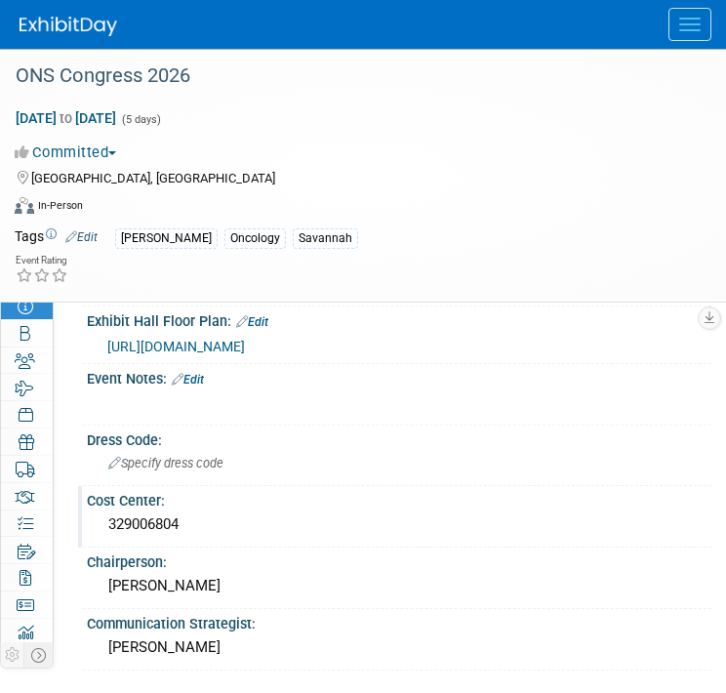
scroll to position [862, 0]
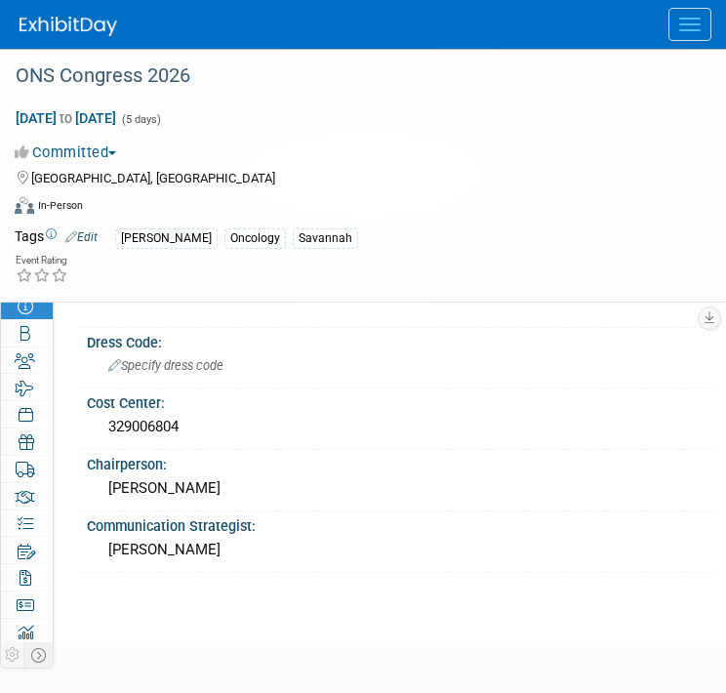
drag, startPoint x: 71, startPoint y: 20, endPoint x: 90, endPoint y: 9, distance: 21.9
click at [71, 20] on img at bounding box center [69, 27] width 98 height 20
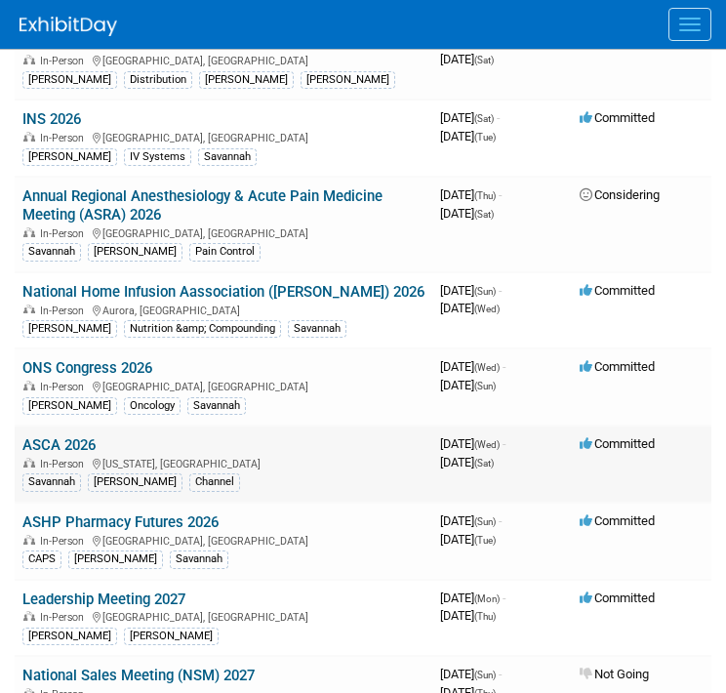
scroll to position [1561, 0]
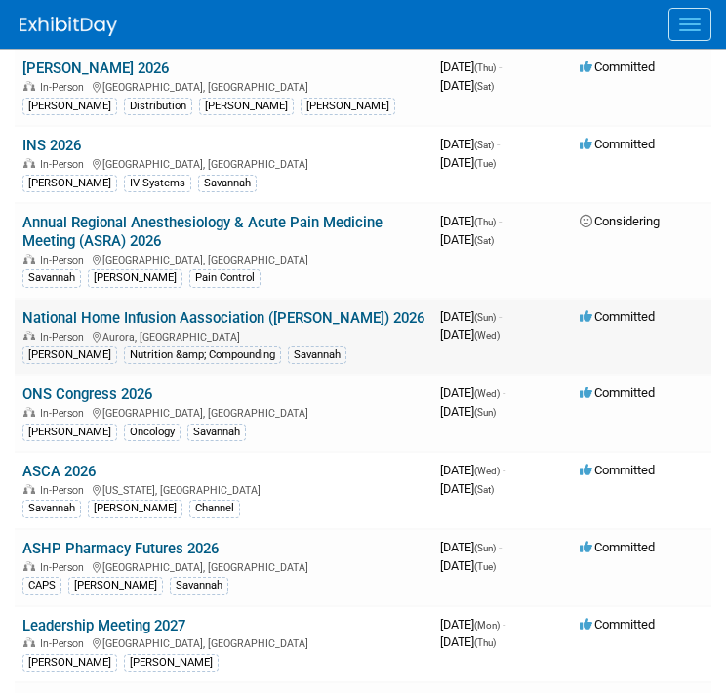
click at [287, 309] on link "National Home Infusion Aassociation ([PERSON_NAME]) 2026" at bounding box center [223, 318] width 402 height 18
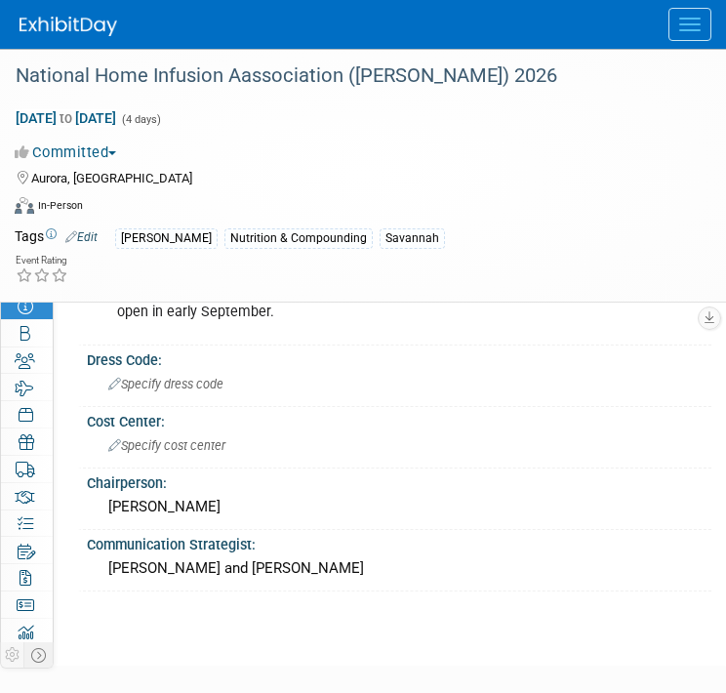
scroll to position [804, 0]
click at [63, 26] on img at bounding box center [69, 27] width 98 height 20
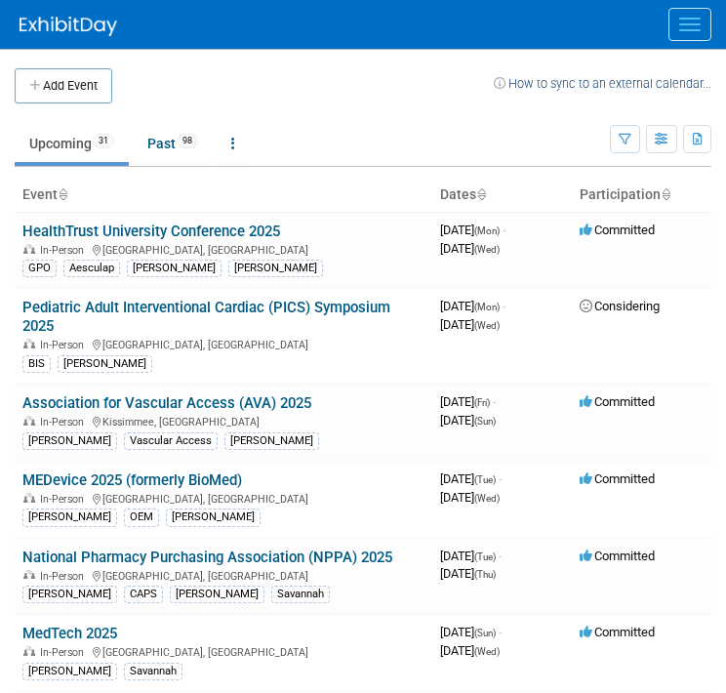
click at [270, 103] on td "Upcoming 31 Past 98 All Events 129 Past and Upcoming Grouped Annually Events gr…" at bounding box center [312, 134] width 595 height 63
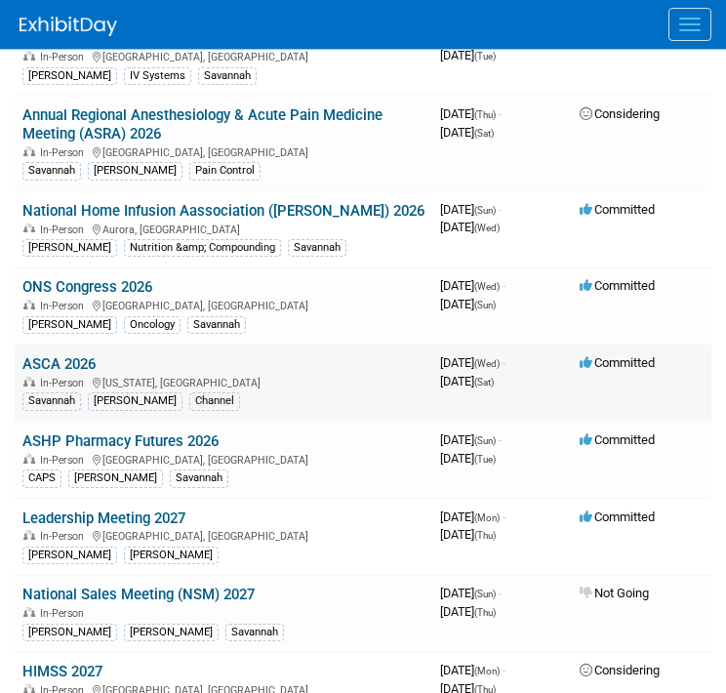
click at [43, 355] on link "ASCA 2026" at bounding box center [58, 364] width 73 height 18
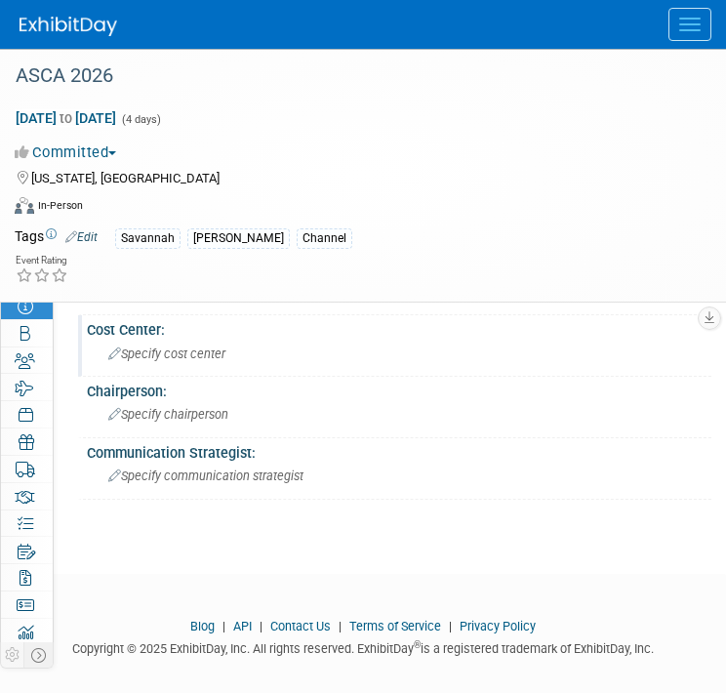
scroll to position [800, 0]
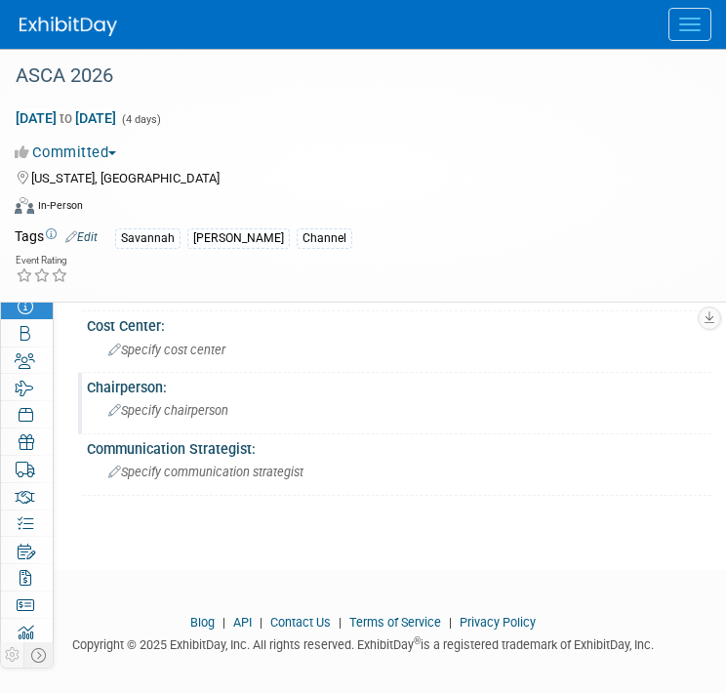
click at [230, 397] on div "Specify chairperson" at bounding box center [398, 410] width 595 height 30
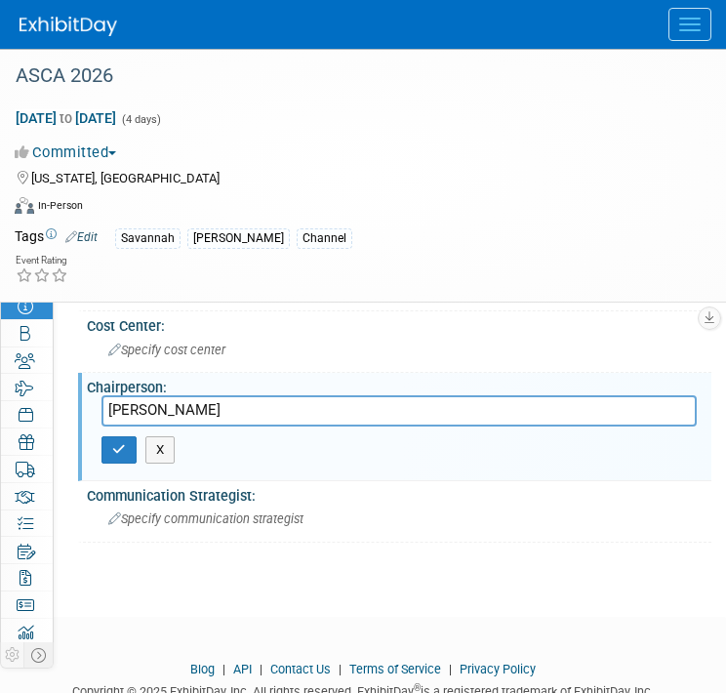
type input "[PERSON_NAME]"
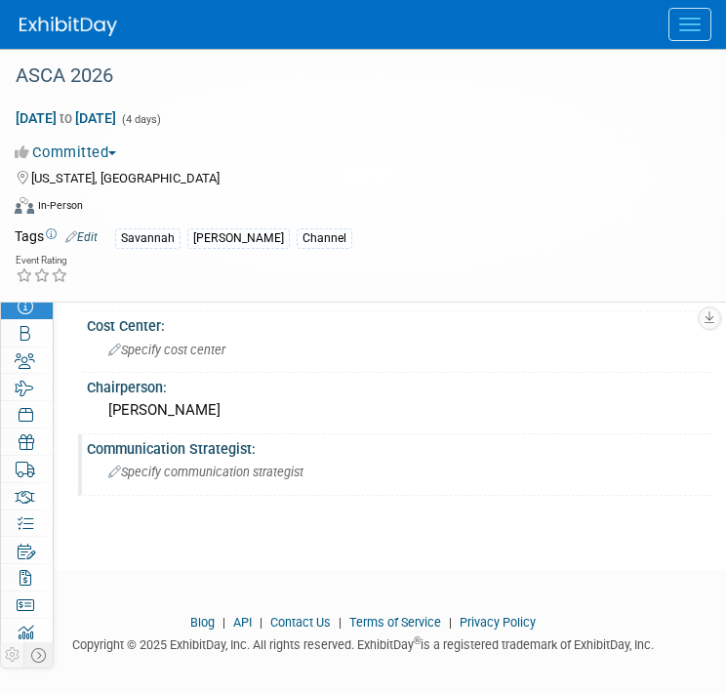
click at [184, 464] on span "Specify communication strategist" at bounding box center [205, 471] width 195 height 15
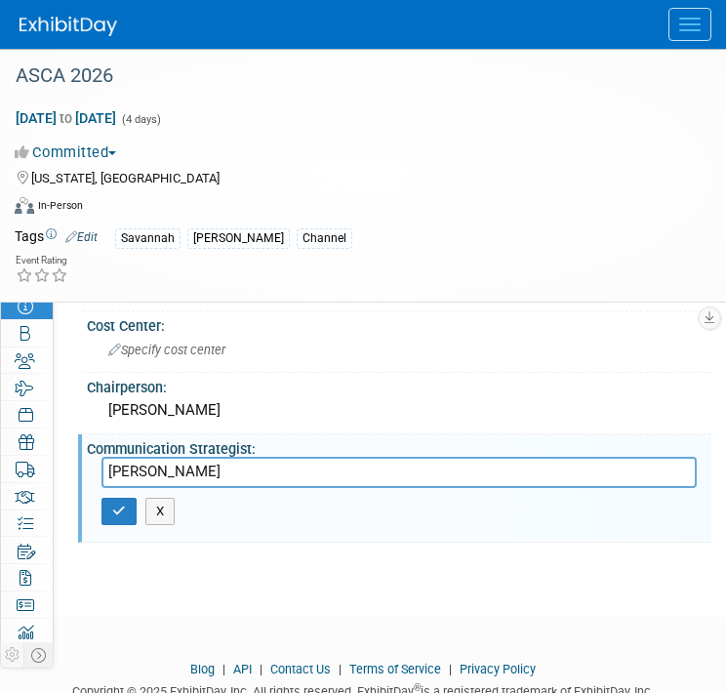
type input "Judy Marushak"
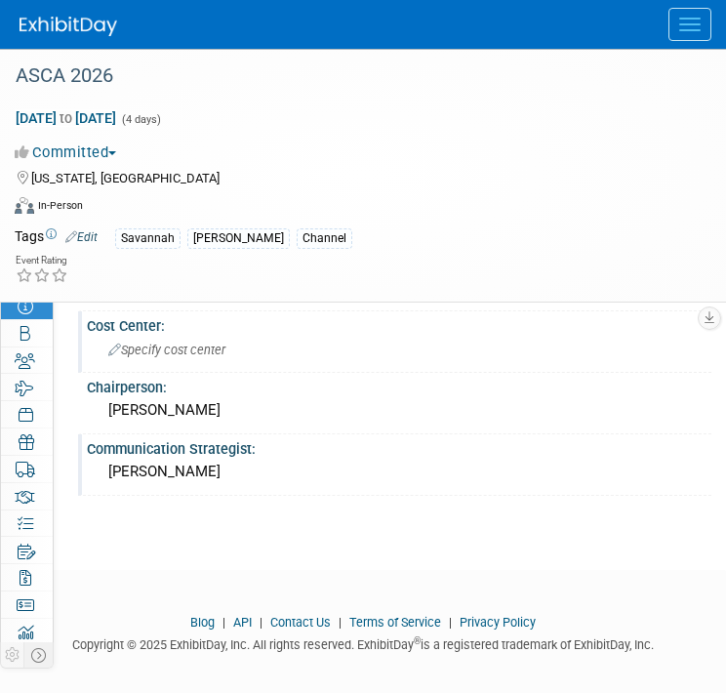
click at [183, 344] on div "Specify cost center" at bounding box center [398, 350] width 595 height 30
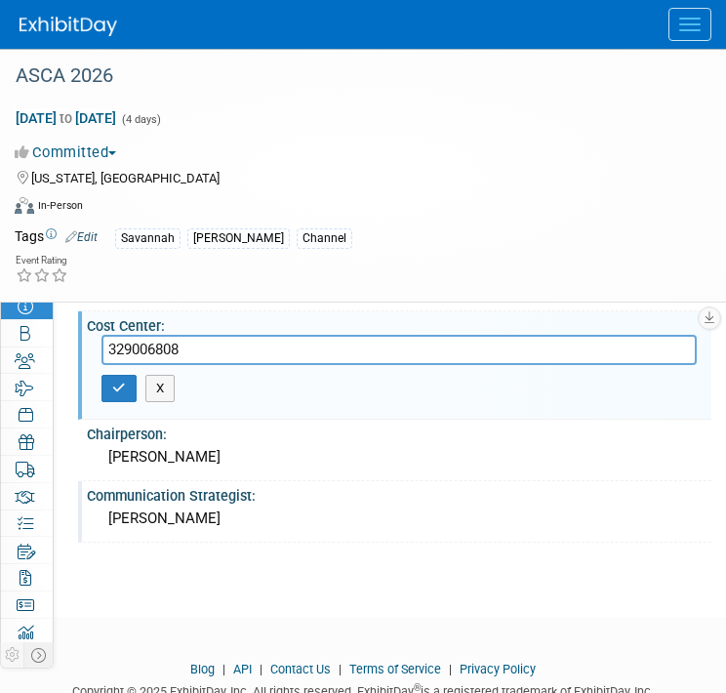
type input "329006808"
click at [120, 390] on div "X" at bounding box center [398, 388] width 595 height 47
click at [120, 381] on icon "button" at bounding box center [119, 387] width 14 height 13
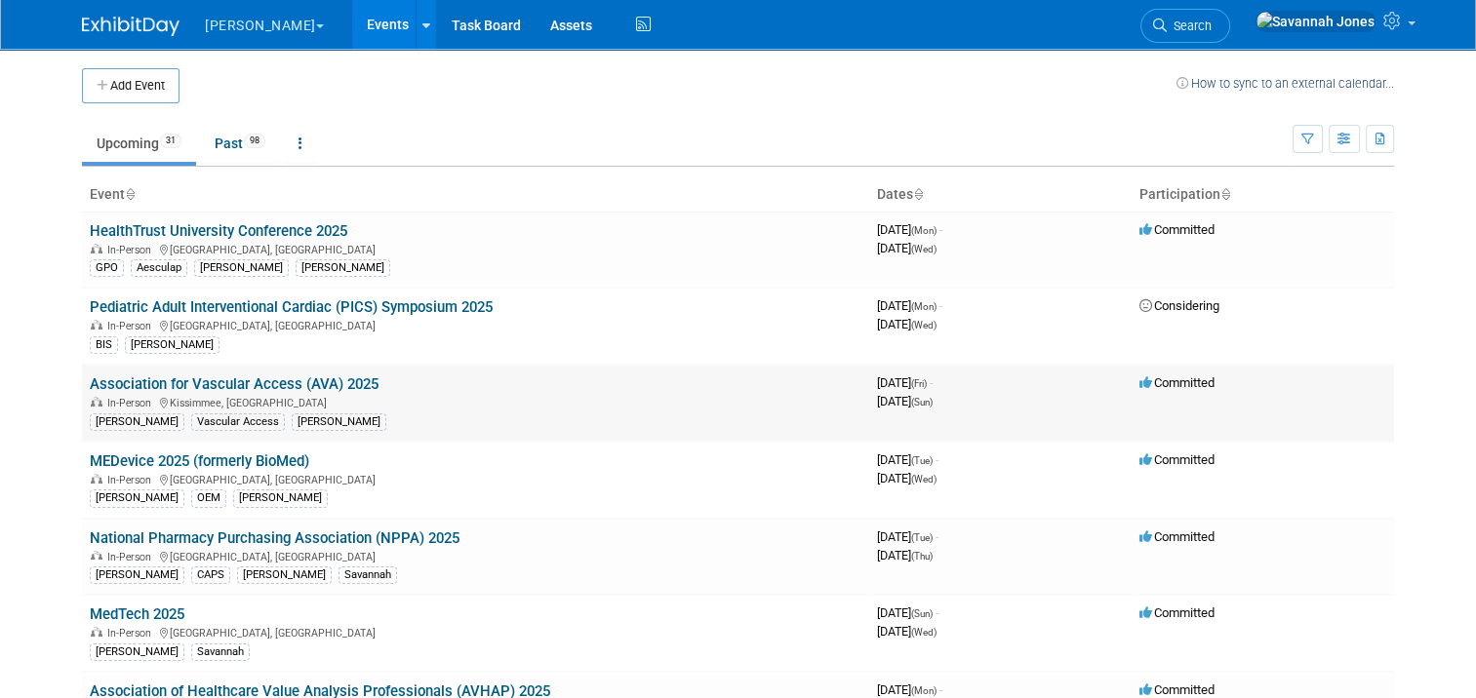
click at [349, 382] on link "Association for Vascular Access (AVA) 2025" at bounding box center [234, 385] width 289 height 18
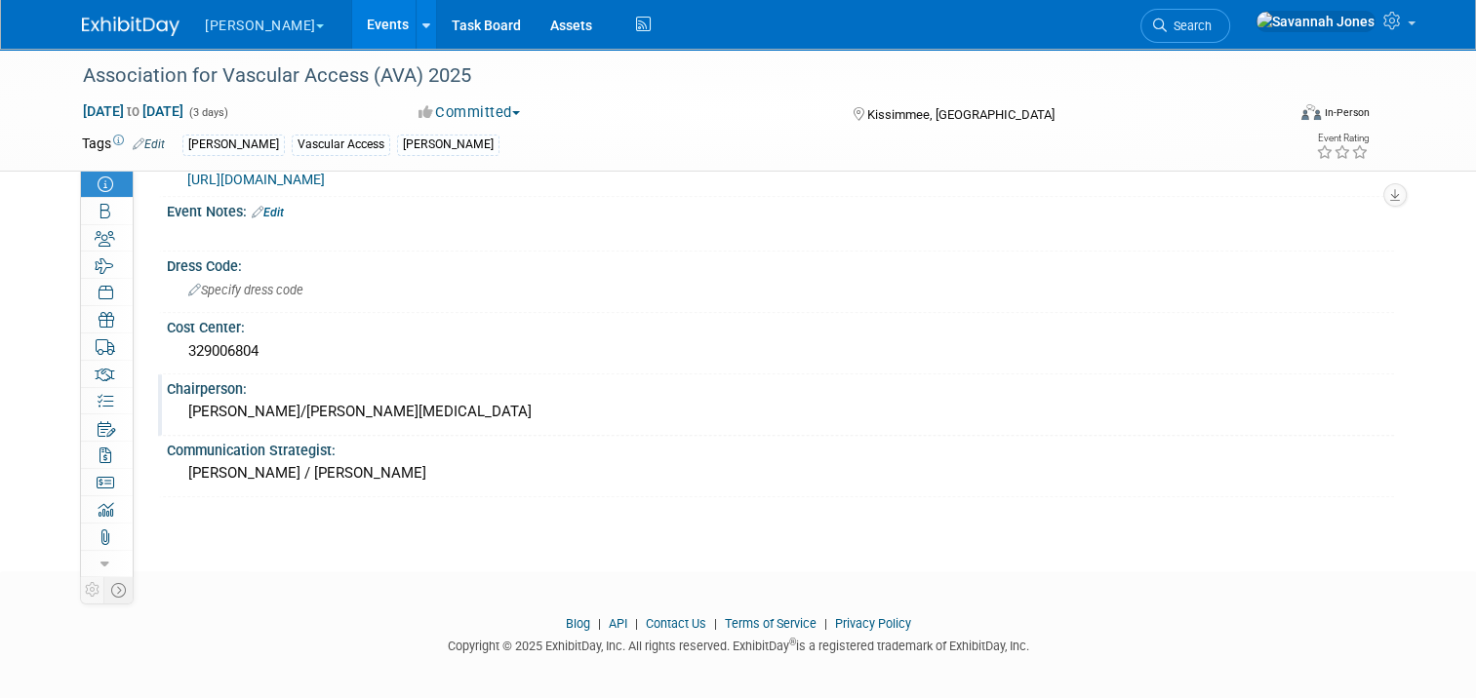
click at [310, 408] on div "[PERSON_NAME]/[PERSON_NAME][MEDICAL_DATA]" at bounding box center [780, 412] width 1198 height 30
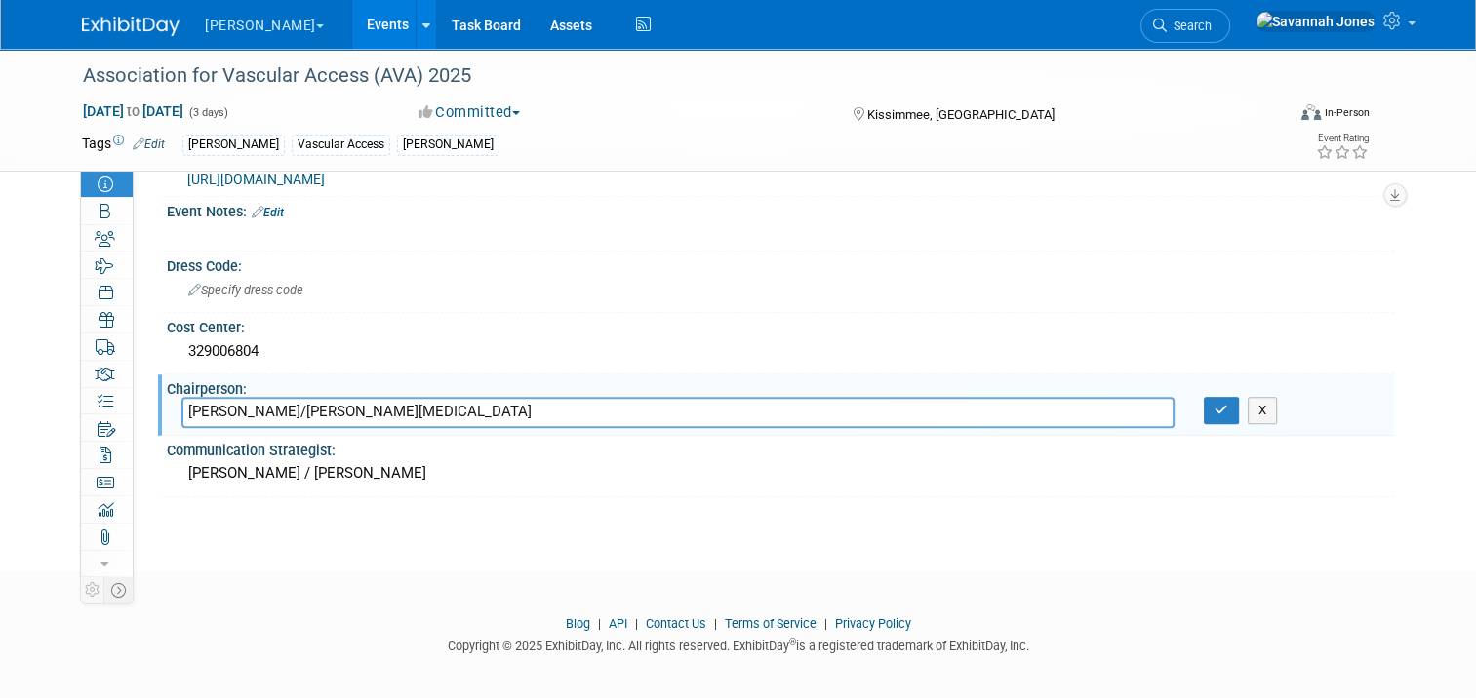
drag, startPoint x: 356, startPoint y: 407, endPoint x: 174, endPoint y: 394, distance: 182.9
click at [181, 397] on input "[PERSON_NAME]/[PERSON_NAME][MEDICAL_DATA]" at bounding box center [677, 412] width 993 height 30
type input "[PERSON_NAME]"
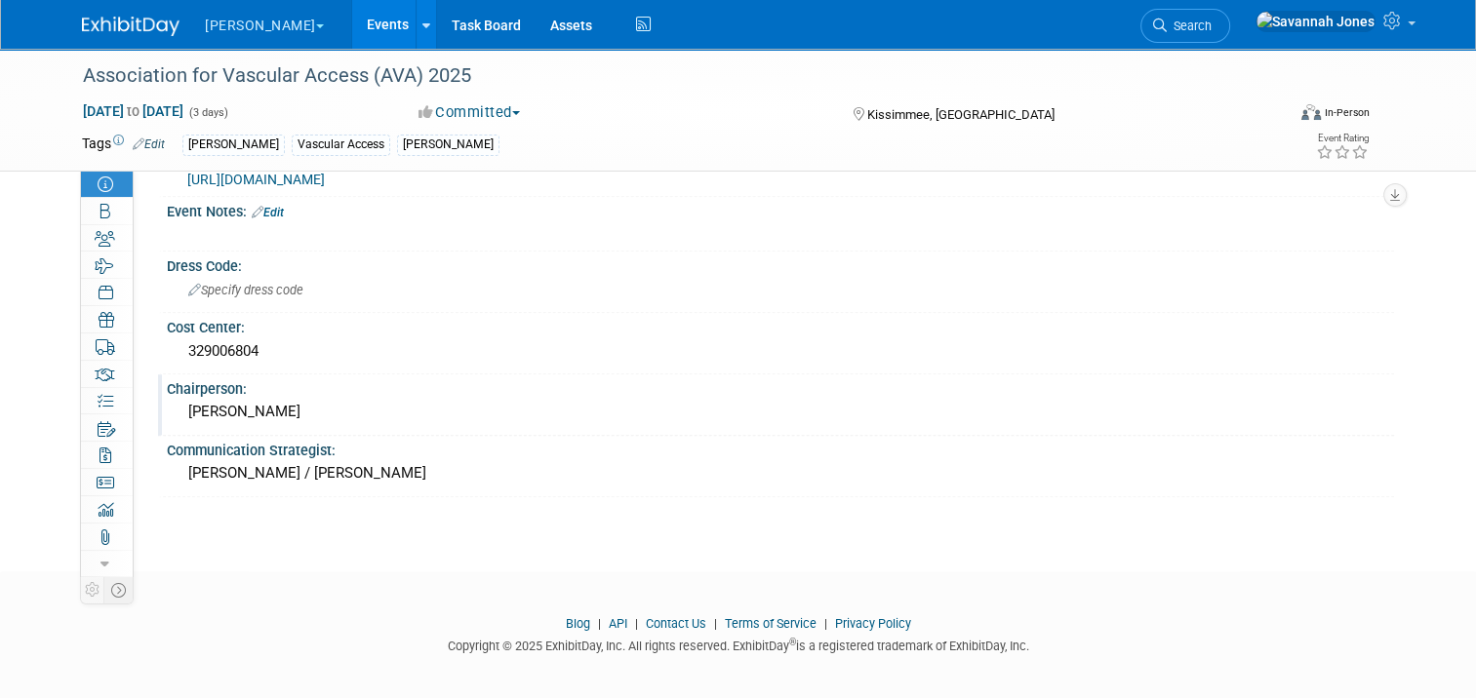
click at [352, 21] on link "Events" at bounding box center [387, 24] width 71 height 49
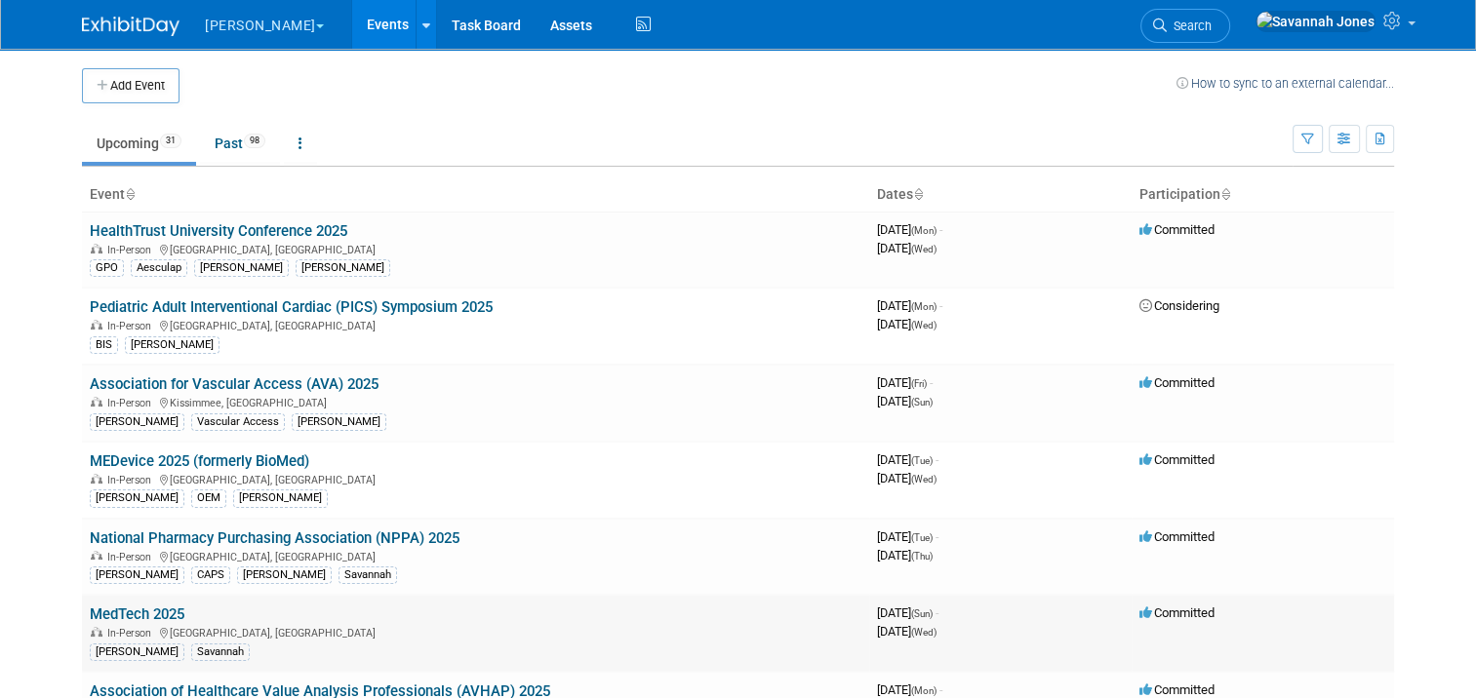
click at [141, 613] on link "MedTech 2025" at bounding box center [137, 615] width 95 height 18
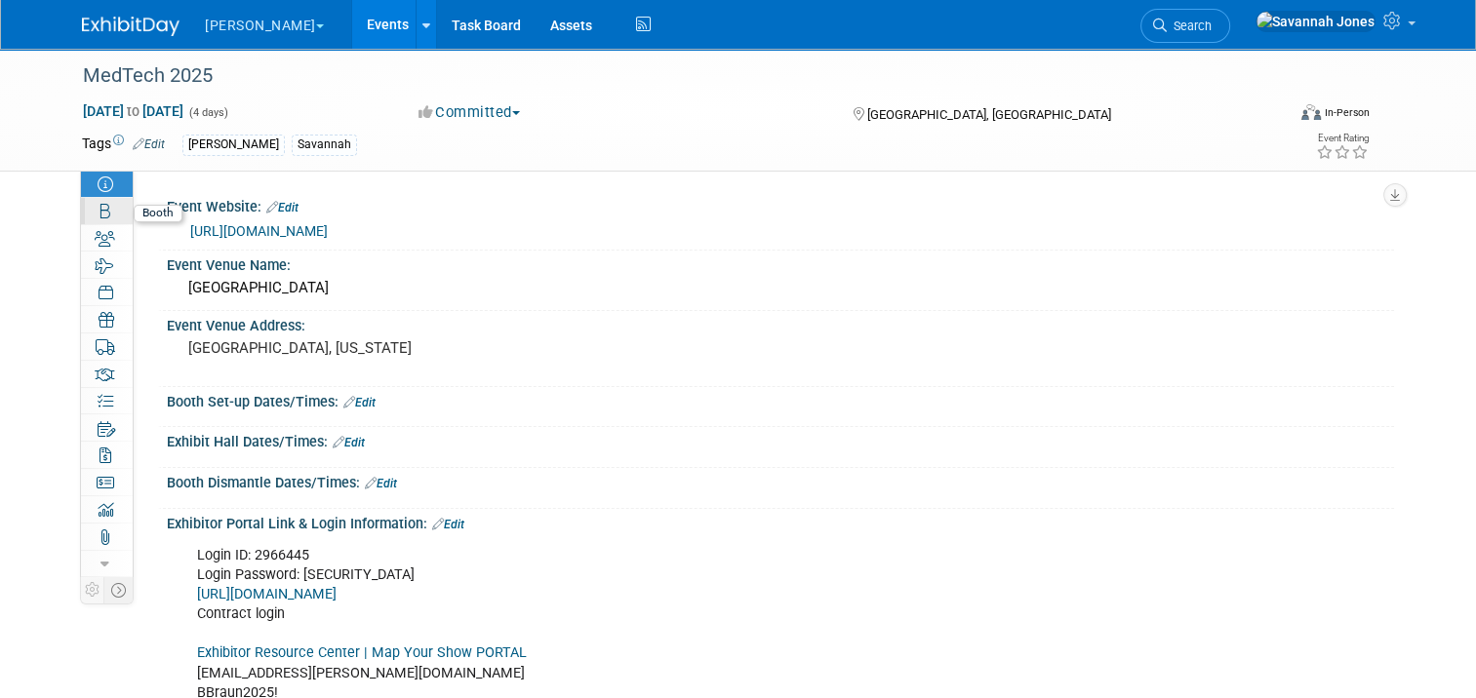
click at [87, 213] on link "Booth" at bounding box center [107, 211] width 52 height 26
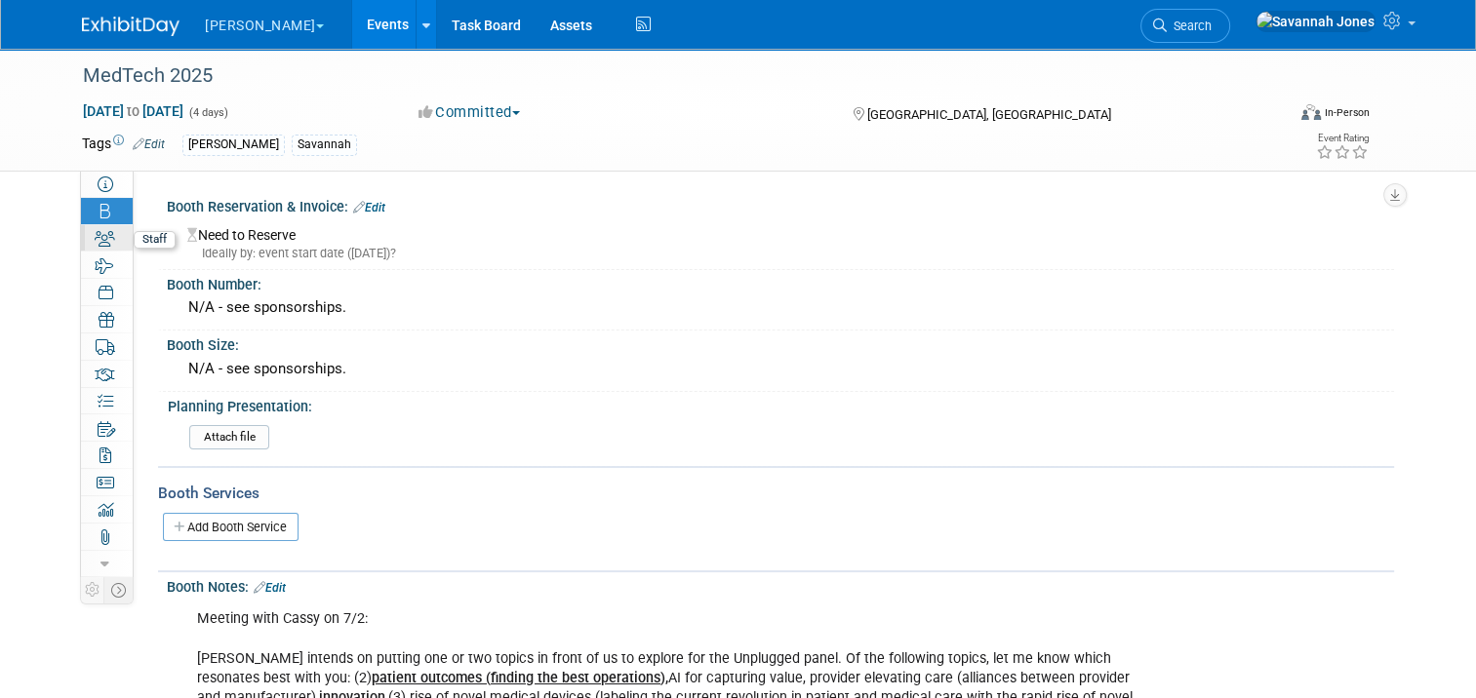
click at [95, 238] on icon at bounding box center [105, 239] width 20 height 16
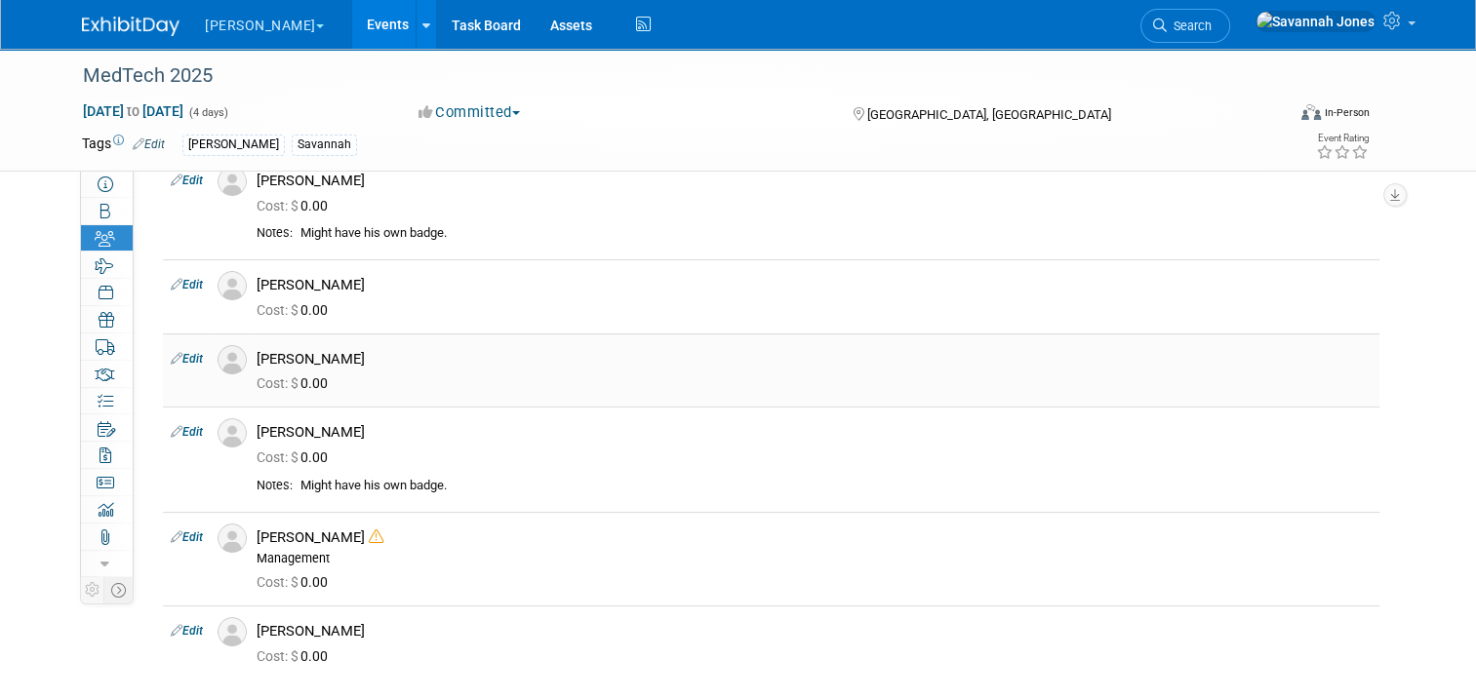
scroll to position [390, 0]
